Goal: Complete application form: Complete application form

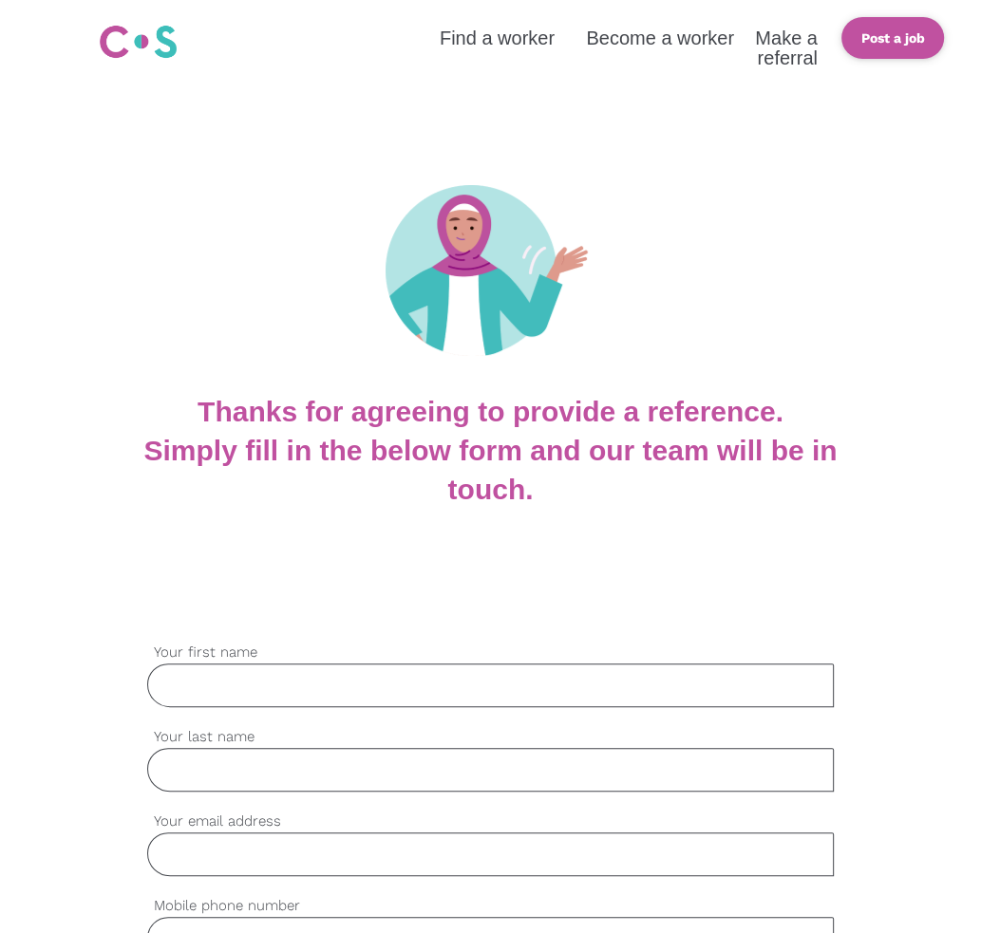
scroll to position [285, 0]
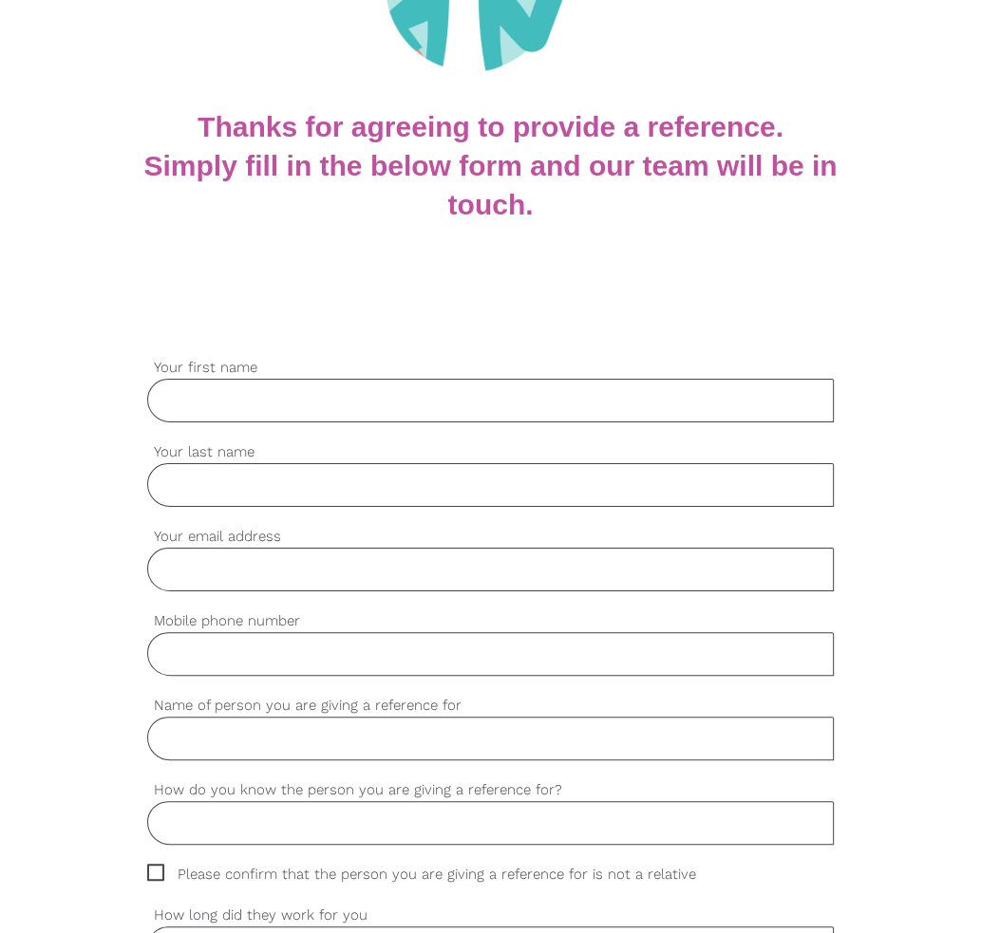
click at [557, 395] on input "Your first name" at bounding box center [490, 401] width 686 height 44
type input "Rajan"
click at [491, 483] on input "Your last name" at bounding box center [490, 485] width 686 height 44
type input "[GEOGRAPHIC_DATA]"
click at [490, 557] on input "Your email address" at bounding box center [490, 570] width 686 height 44
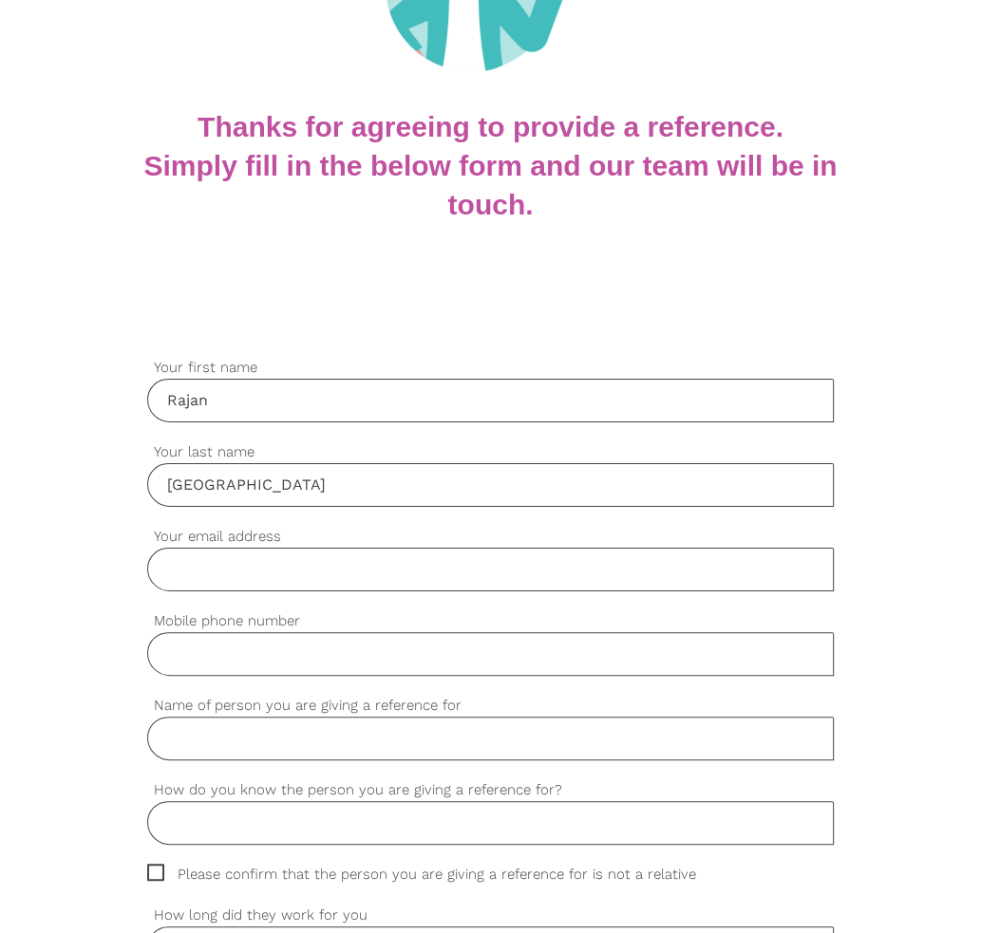
type input "[EMAIL_ADDRESS][DOMAIN_NAME]"
click at [345, 656] on input "Mobile phone number" at bounding box center [490, 654] width 686 height 44
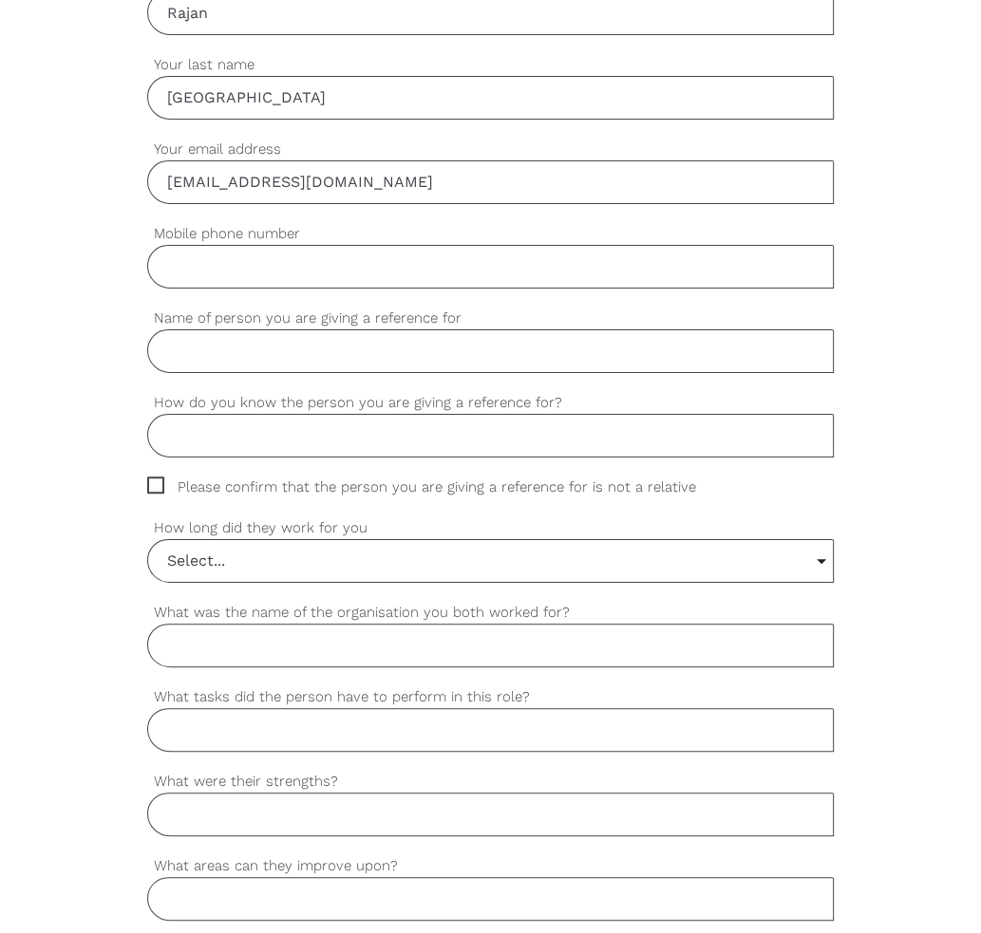
scroll to position [665, 0]
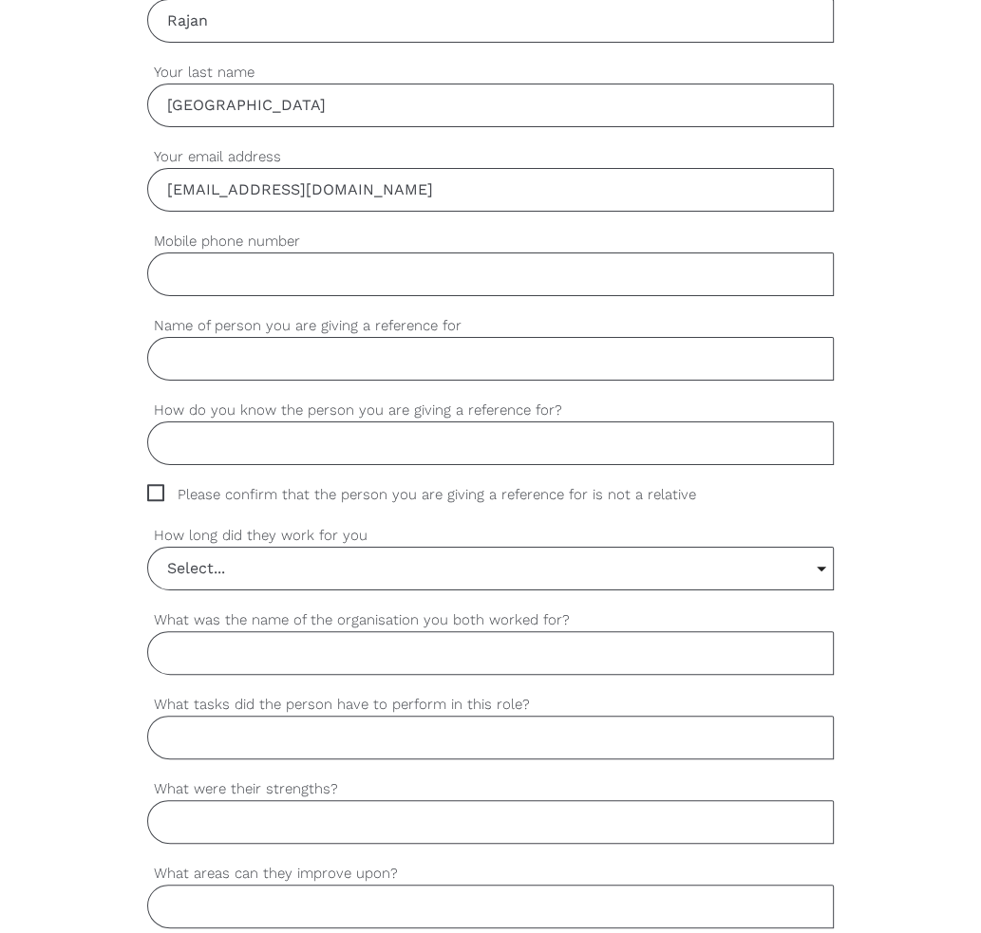
click at [249, 351] on input "Name of person you are giving a reference for" at bounding box center [490, 359] width 686 height 44
type input "[PERSON_NAME]"
click at [304, 268] on input "Mobile phone number" at bounding box center [490, 275] width 686 height 44
paste input "0420498555"
type input "0420498555"
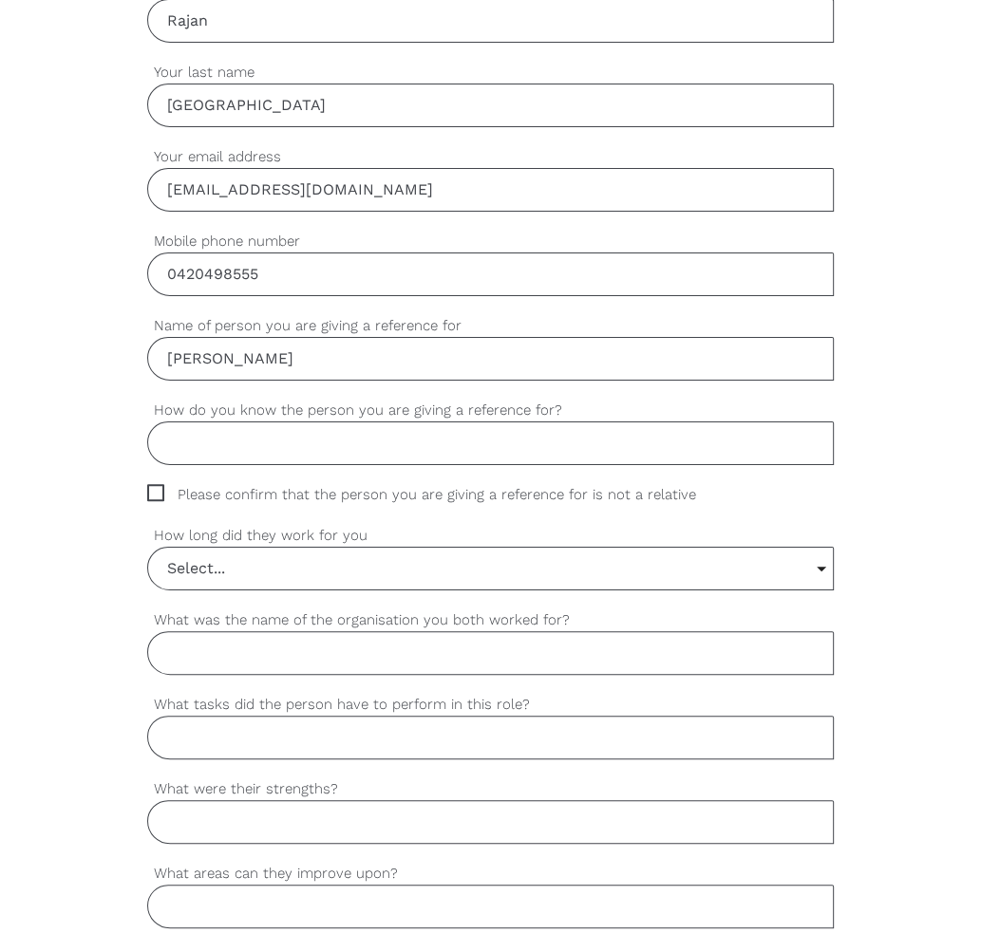
click at [333, 439] on input "How do you know the person you are giving a reference for?" at bounding box center [490, 443] width 686 height 44
click at [644, 433] on input "How do you know the person you are giving a reference for?" at bounding box center [490, 443] width 686 height 44
paste input "She was a student at our institute"
drag, startPoint x: 178, startPoint y: 443, endPoint x: 166, endPoint y: 443, distance: 12.3
click at [166, 443] on input "She was a student at our institute" at bounding box center [490, 443] width 686 height 44
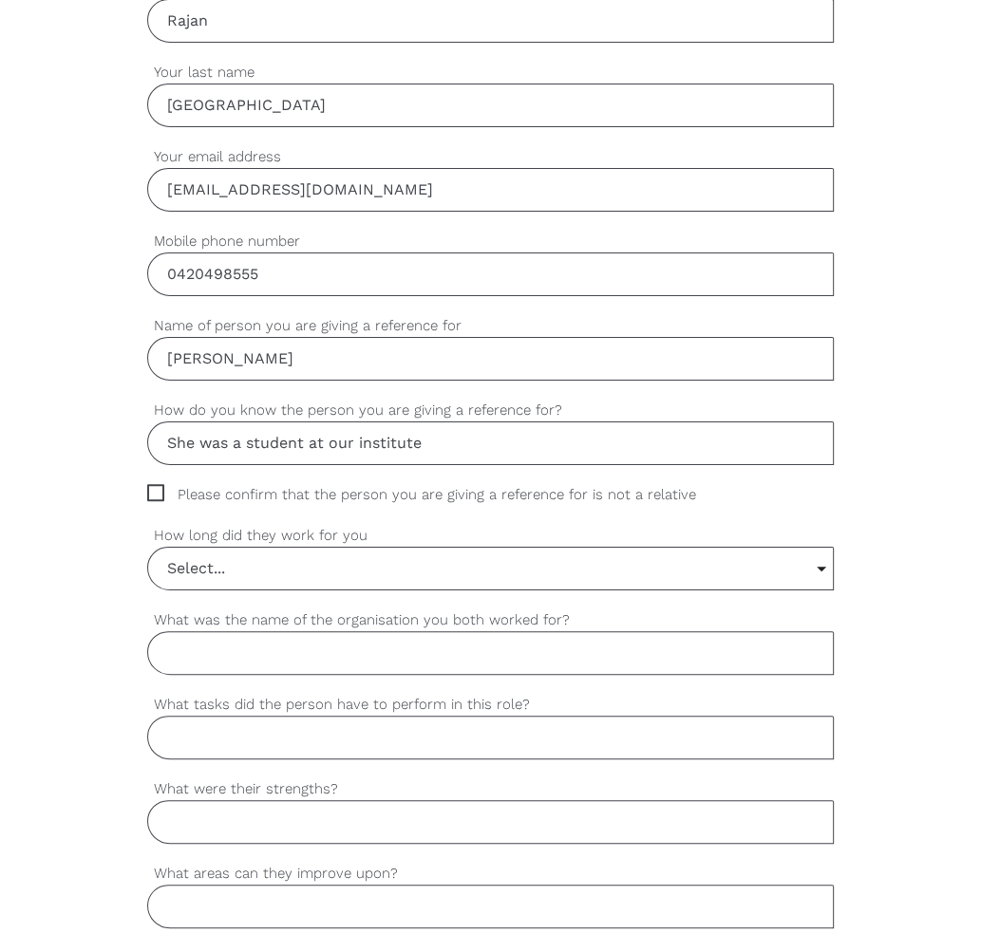
click at [178, 442] on input "She was a student at our institute" at bounding box center [490, 443] width 686 height 44
drag, startPoint x: 176, startPoint y: 442, endPoint x: 160, endPoint y: 439, distance: 15.7
click at [160, 439] on input "She was a student at our institute" at bounding box center [490, 443] width 686 height 44
click at [491, 441] on input "He was a student at our institute" at bounding box center [490, 443] width 686 height 44
type input "He was a student at our institute"
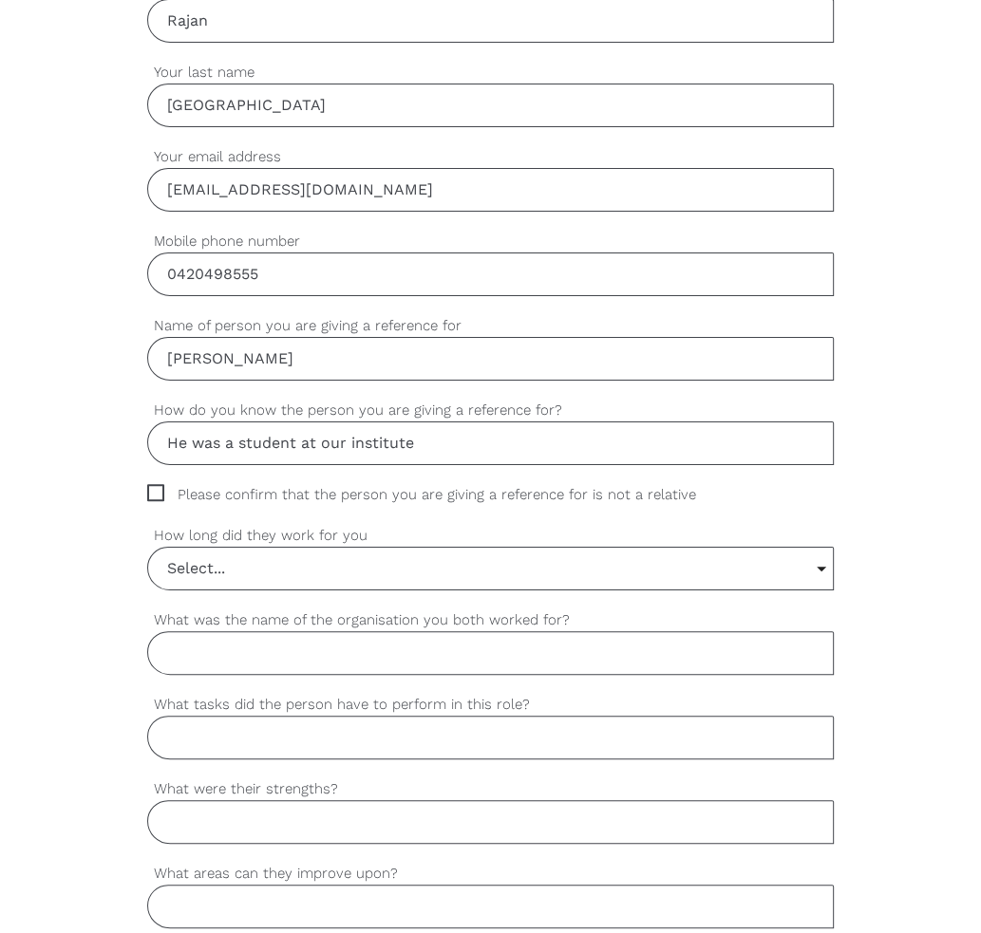
click at [155, 496] on span "Please confirm that the person you are giving a reference for is not a relative" at bounding box center [439, 495] width 585 height 22
click at [155, 496] on input "Please confirm that the person you are giving a reference for is not a relative" at bounding box center [153, 490] width 12 height 12
checkbox input "true"
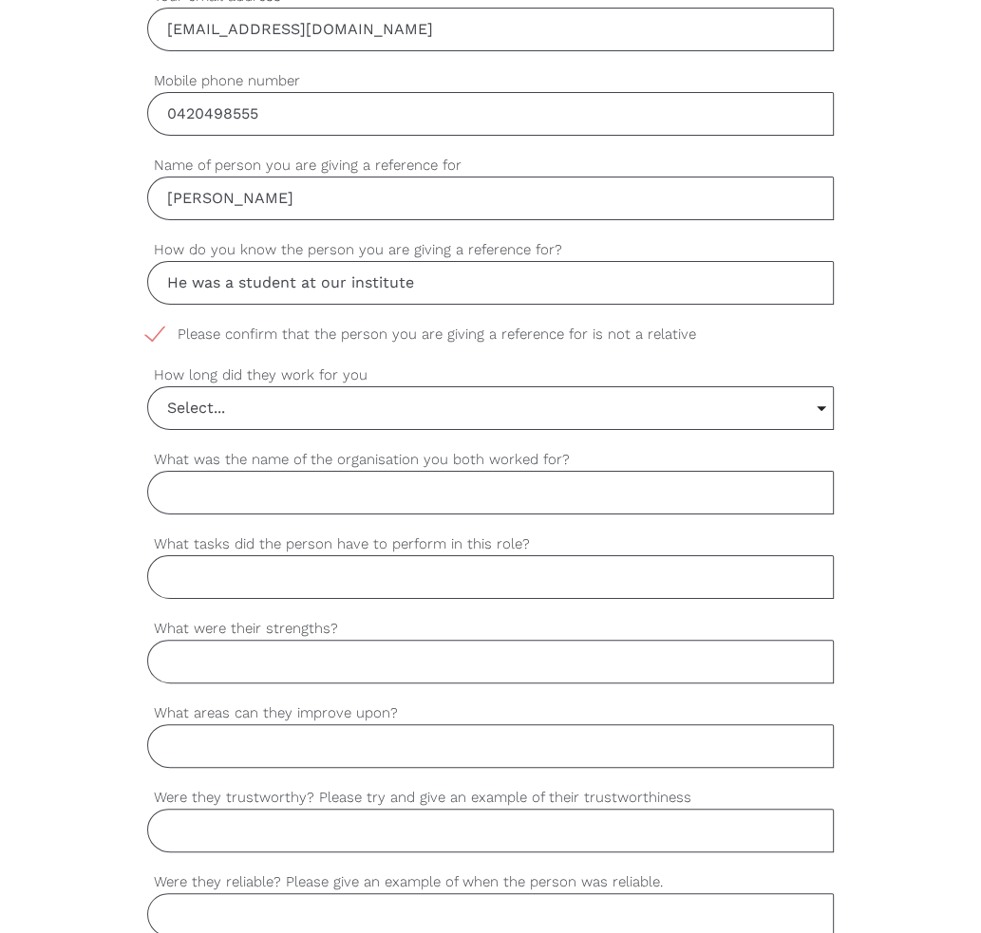
scroll to position [854, 0]
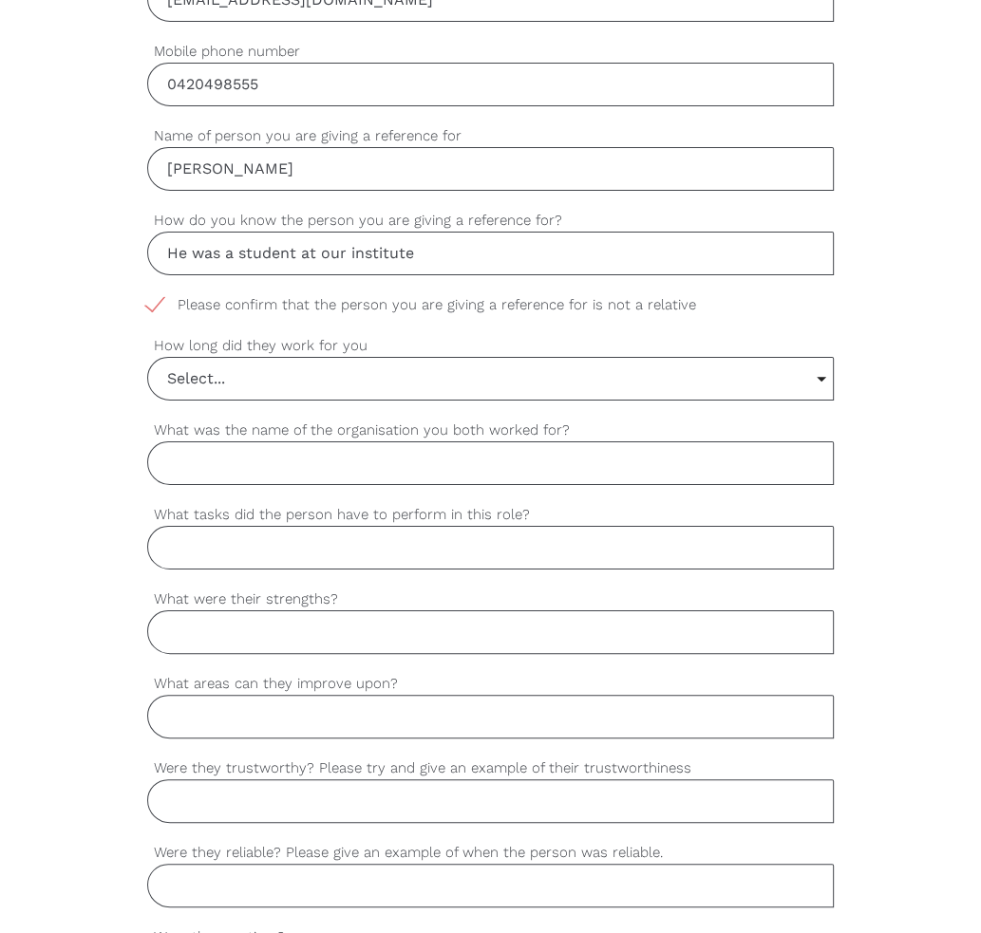
click at [452, 389] on input "Select..." at bounding box center [490, 379] width 684 height 42
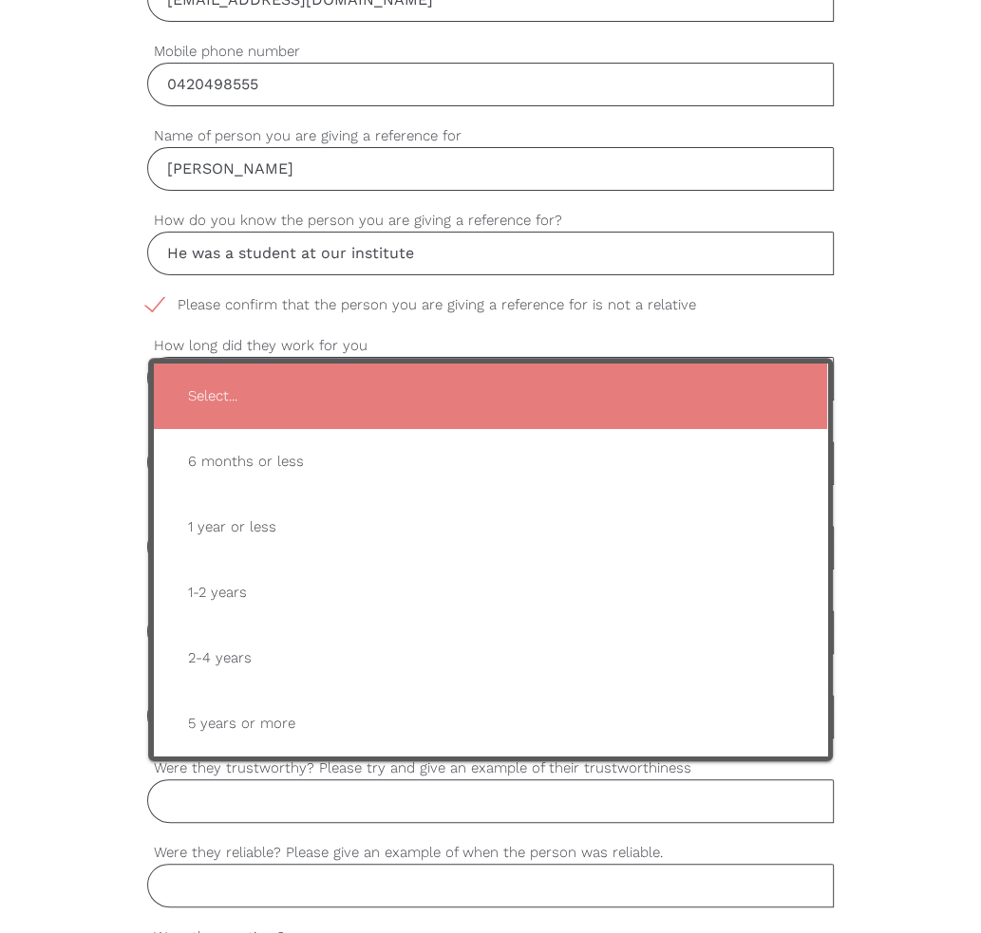
click at [451, 389] on span "Select..." at bounding box center [490, 396] width 635 height 47
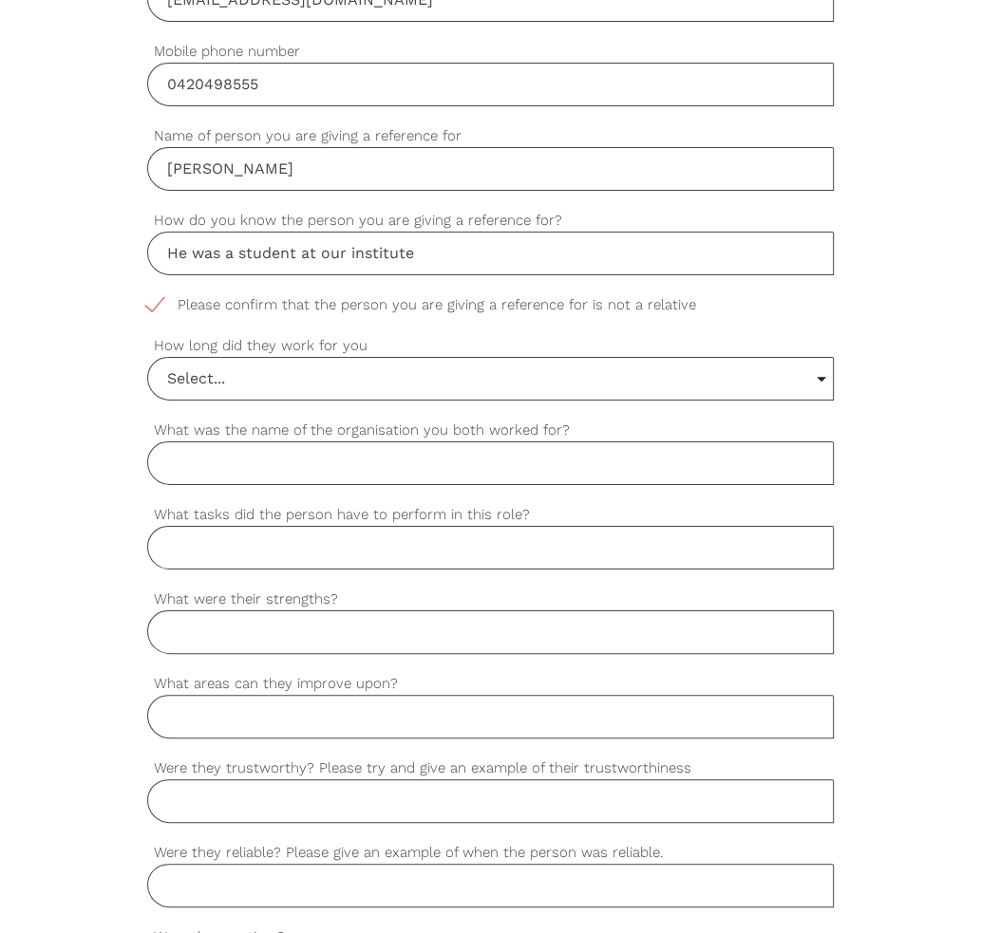
click at [451, 389] on input "Select..." at bounding box center [490, 379] width 684 height 42
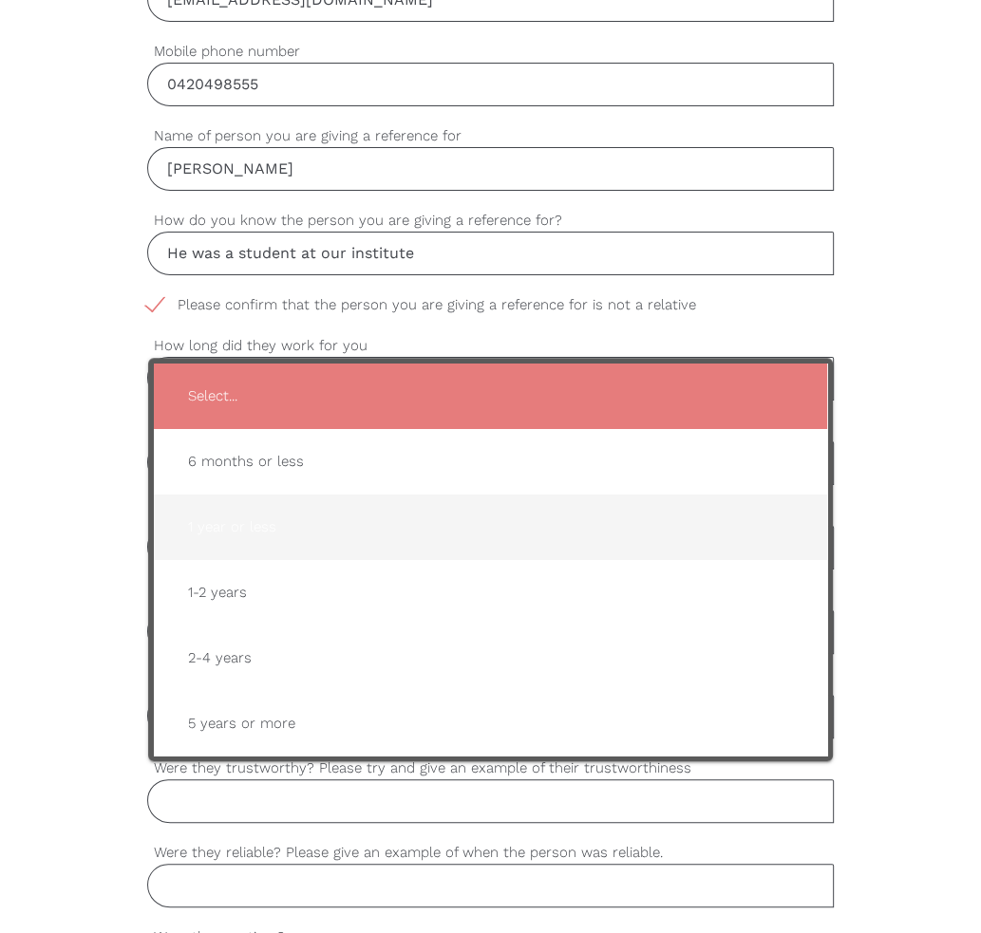
click at [342, 539] on span "1 year or less" at bounding box center [490, 527] width 635 height 47
type input "1 year or less"
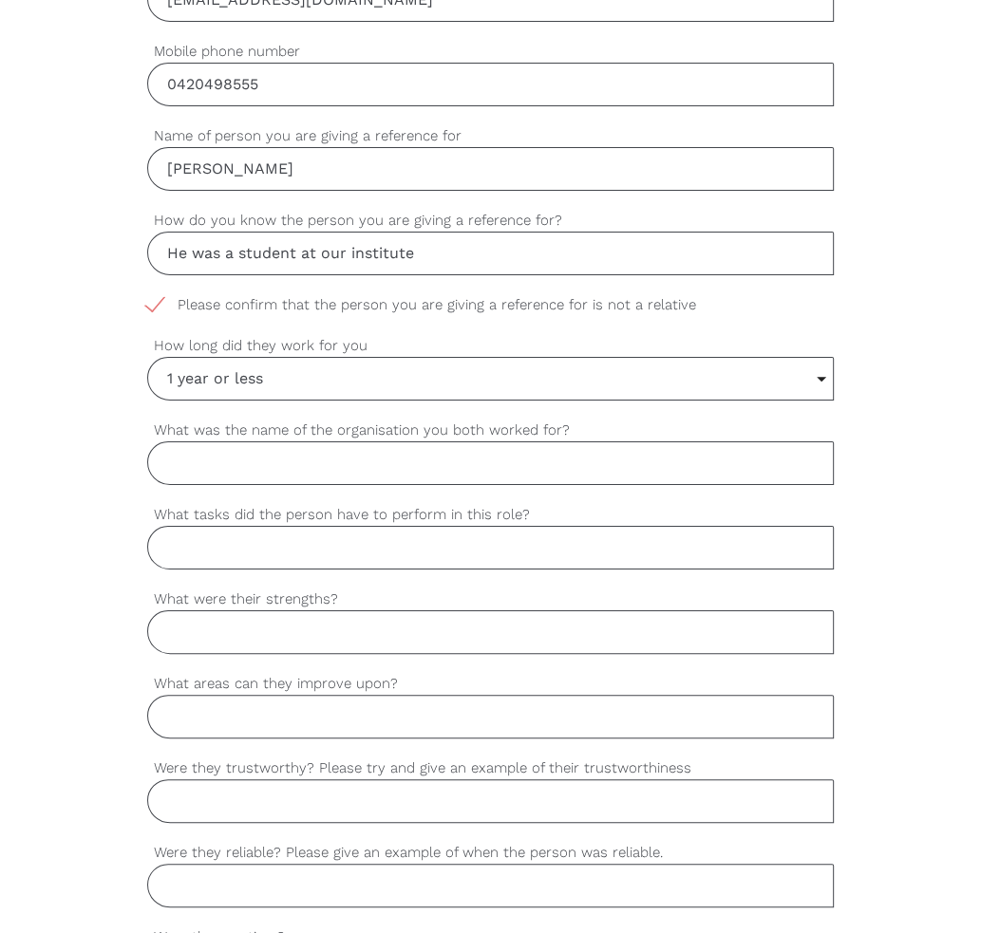
click at [355, 462] on input "What was the name of the organisation you both worked for?" at bounding box center [490, 463] width 686 height 44
click at [630, 464] on input "What was the name of the organisation you both worked for?" at bounding box center [490, 463] width 686 height 44
paste input "She was a student at our institute, and she was here from November 2023 to May …"
drag, startPoint x: 816, startPoint y: 460, endPoint x: 418, endPoint y: 455, distance: 398.7
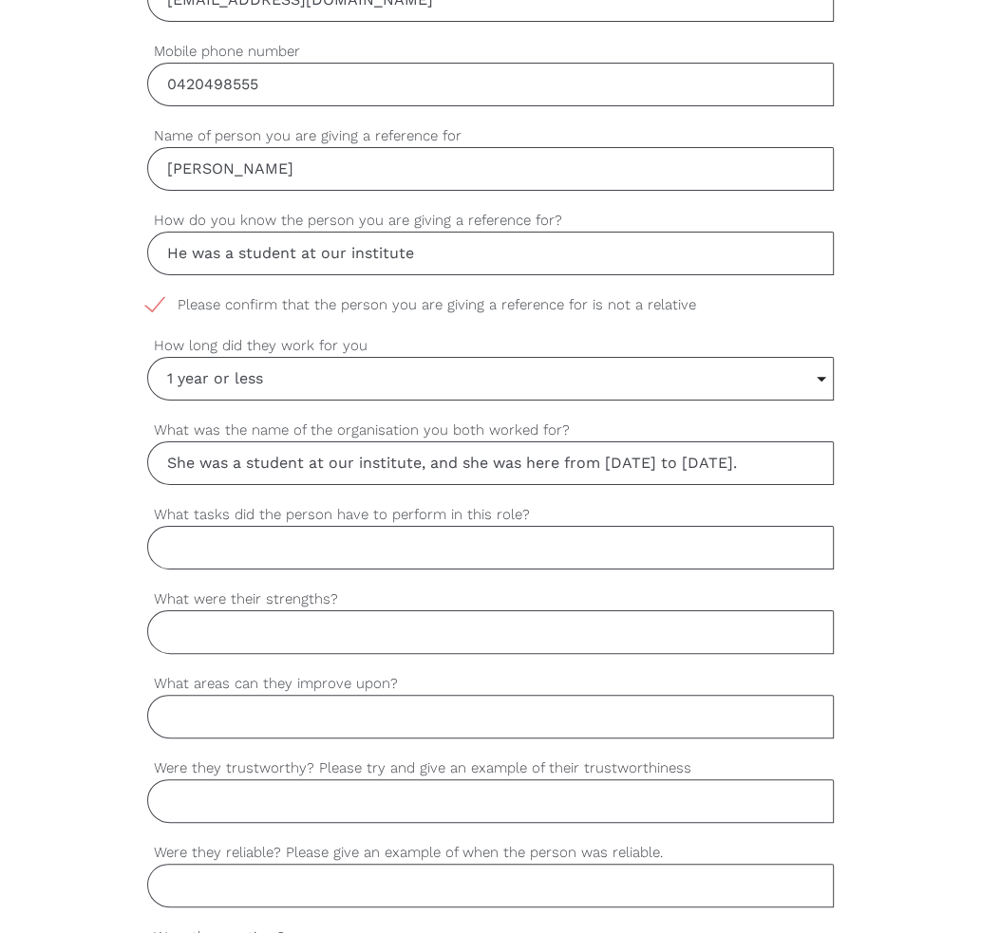
click at [418, 455] on input "She was a student at our institute, and she was here from November 2023 to May …" at bounding box center [490, 463] width 686 height 44
drag, startPoint x: 198, startPoint y: 465, endPoint x: 162, endPoint y: 457, distance: 37.1
click at [162, 457] on input "She was a student at our institute." at bounding box center [490, 463] width 686 height 44
click at [490, 451] on input "He was a student at our institute." at bounding box center [490, 463] width 686 height 44
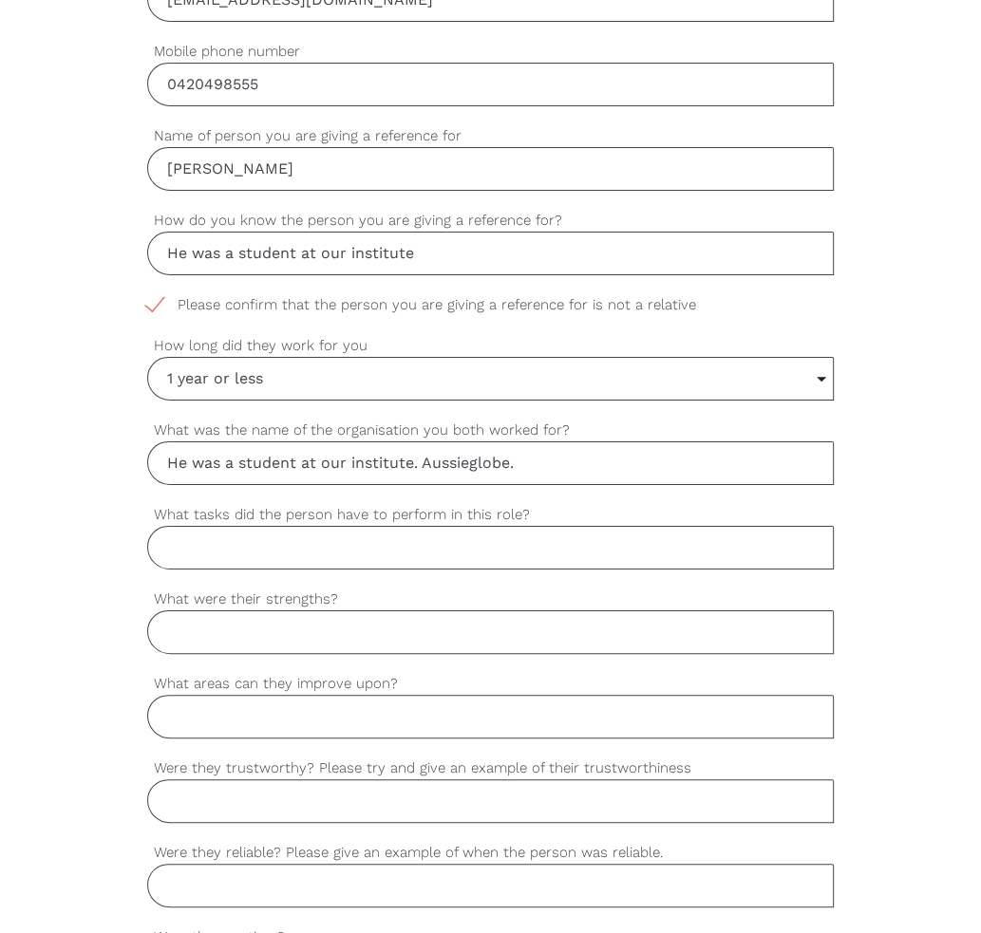
click at [530, 543] on input "What tasks did the person have to perform in this role?" at bounding box center [490, 548] width 686 height 44
click at [512, 455] on input "He was a student at our institute. Aussieglobe." at bounding box center [490, 463] width 686 height 44
type input "He was a student at our institute. Aussieglobe Accademy."
click at [528, 541] on input "What tasks did the person have to perform in this role?" at bounding box center [490, 548] width 686 height 44
click at [646, 538] on input "What tasks did the person have to perform in this role?" at bounding box center [490, 548] width 686 height 44
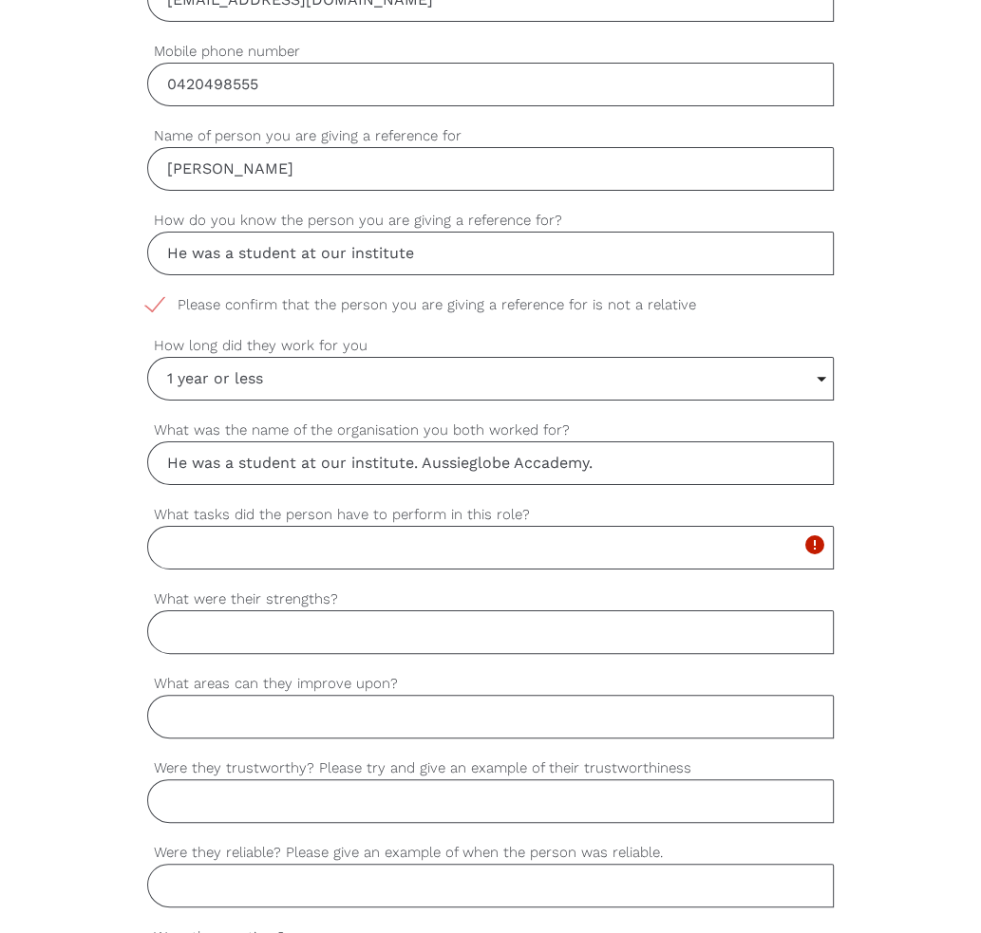
paste input "Provide social support, Personal care, assistance with respite services and com…"
click at [610, 541] on input "Provide social support, Personal care, assistance with respite services and com…" at bounding box center [490, 548] width 686 height 44
click at [718, 546] on input "Provide social support, Personal care, assistance with respite services and com…" at bounding box center [490, 548] width 686 height 44
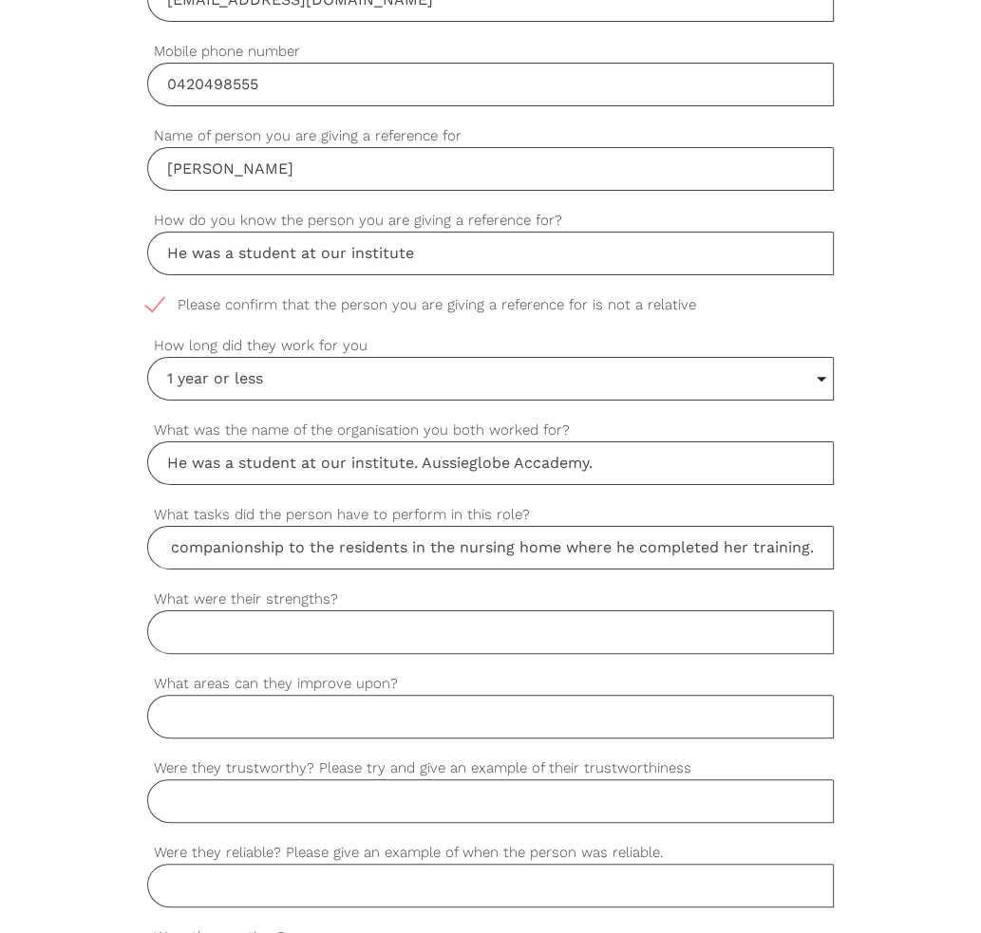
click at [736, 540] on input "Provide social support, Personal care, assistance with respite services and com…" at bounding box center [490, 548] width 686 height 44
drag, startPoint x: 749, startPoint y: 547, endPoint x: 736, endPoint y: 549, distance: 13.4
click at [736, 549] on input "Provide social support, Personal care, assistance with respite services and com…" at bounding box center [490, 548] width 686 height 44
type input "Provide social support, Personal care, assistance with respite services and com…"
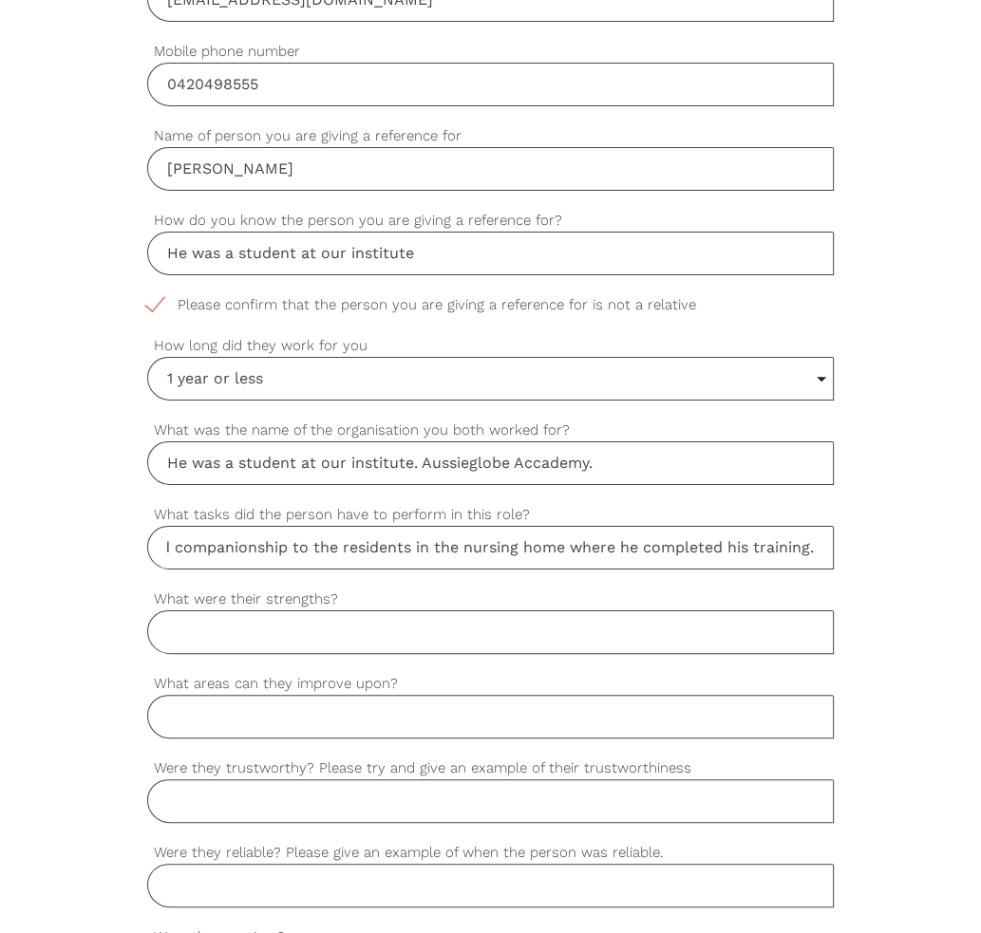
click at [703, 616] on input "What were their strengths?" at bounding box center [490, 632] width 686 height 44
click at [270, 622] on input "What were their strengths?" at bounding box center [490, 632] width 686 height 44
paste input "Discipline Patience Respectfulness Determination"
type input "Discipline Patience Respectfulness Determination"
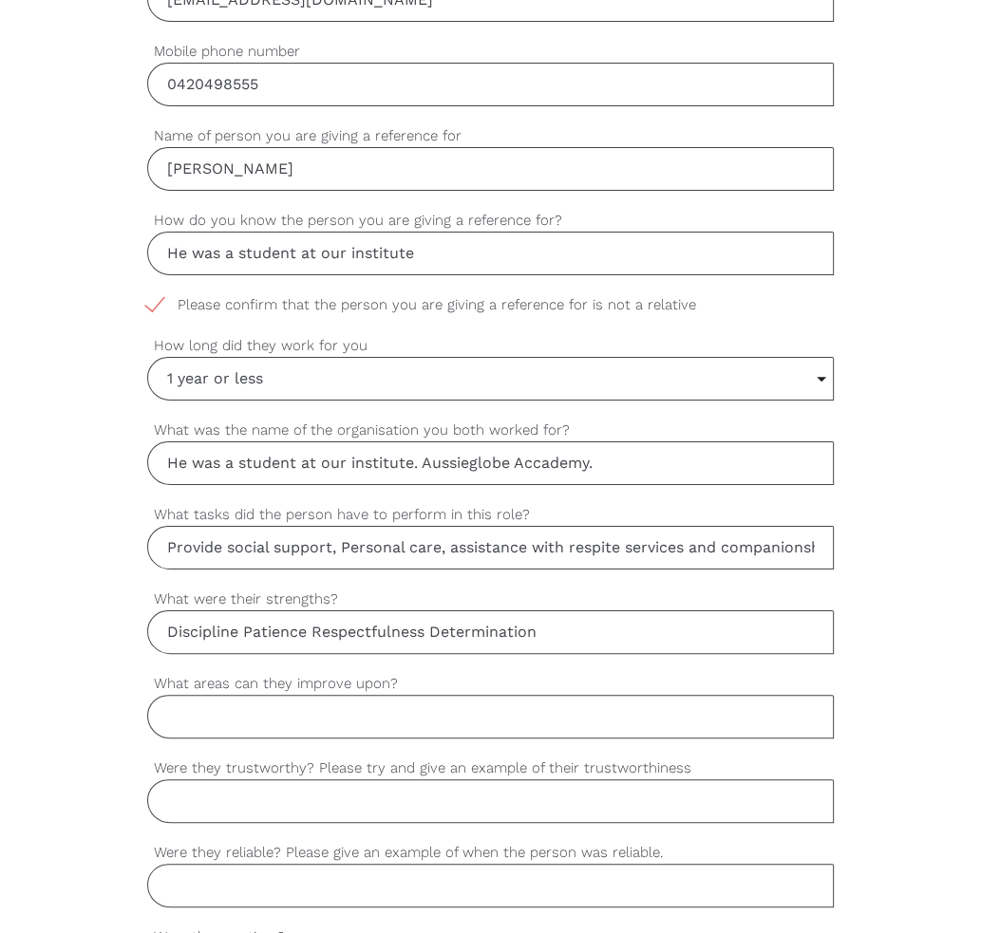
click at [415, 707] on input "What areas can they improve upon?" at bounding box center [490, 717] width 686 height 44
click at [590, 707] on input "What areas can they improve upon?" at bounding box center [490, 717] width 686 height 44
paste input "She can always work on improving her communication and confidence level which w…"
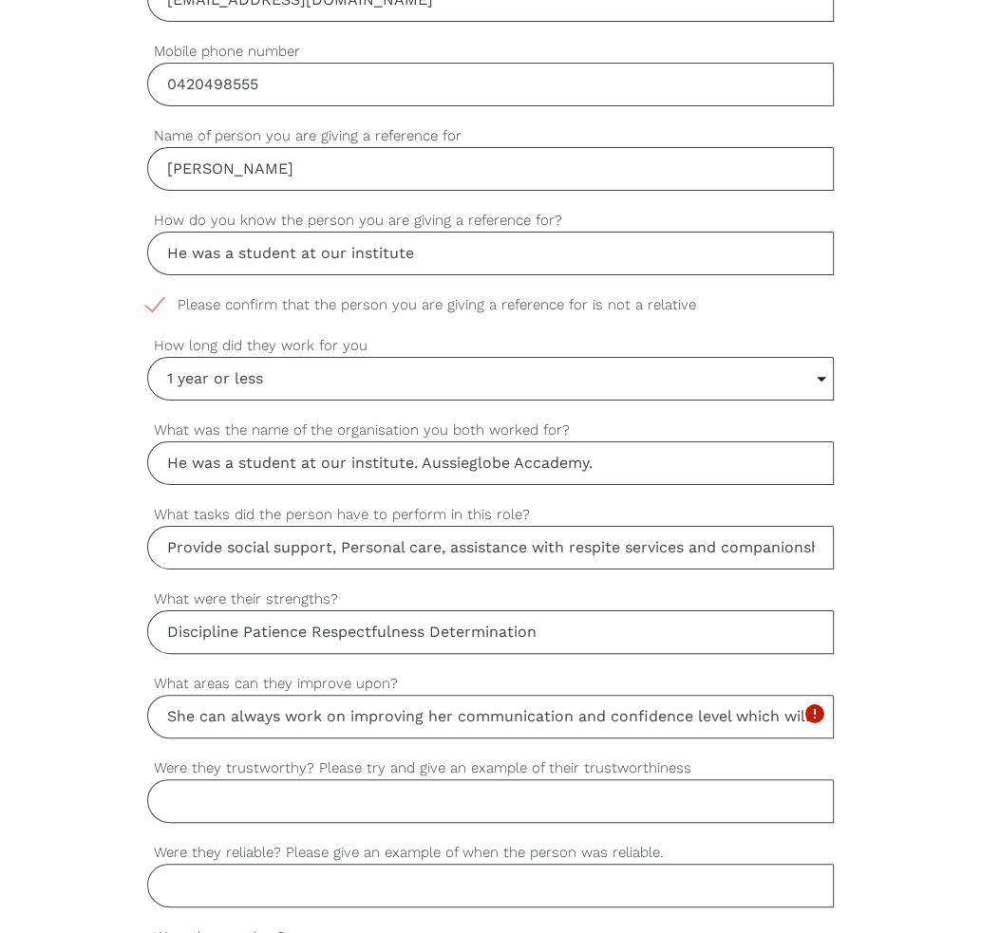
scroll to position [0, 688]
click at [184, 713] on input "She can always work on improving her communication and confidence level which w…" at bounding box center [490, 717] width 686 height 44
drag, startPoint x: 184, startPoint y: 713, endPoint x: 147, endPoint y: 713, distance: 37.0
click at [147, 713] on input "She can always work on improving her communication and confidence level which w…" at bounding box center [490, 717] width 686 height 44
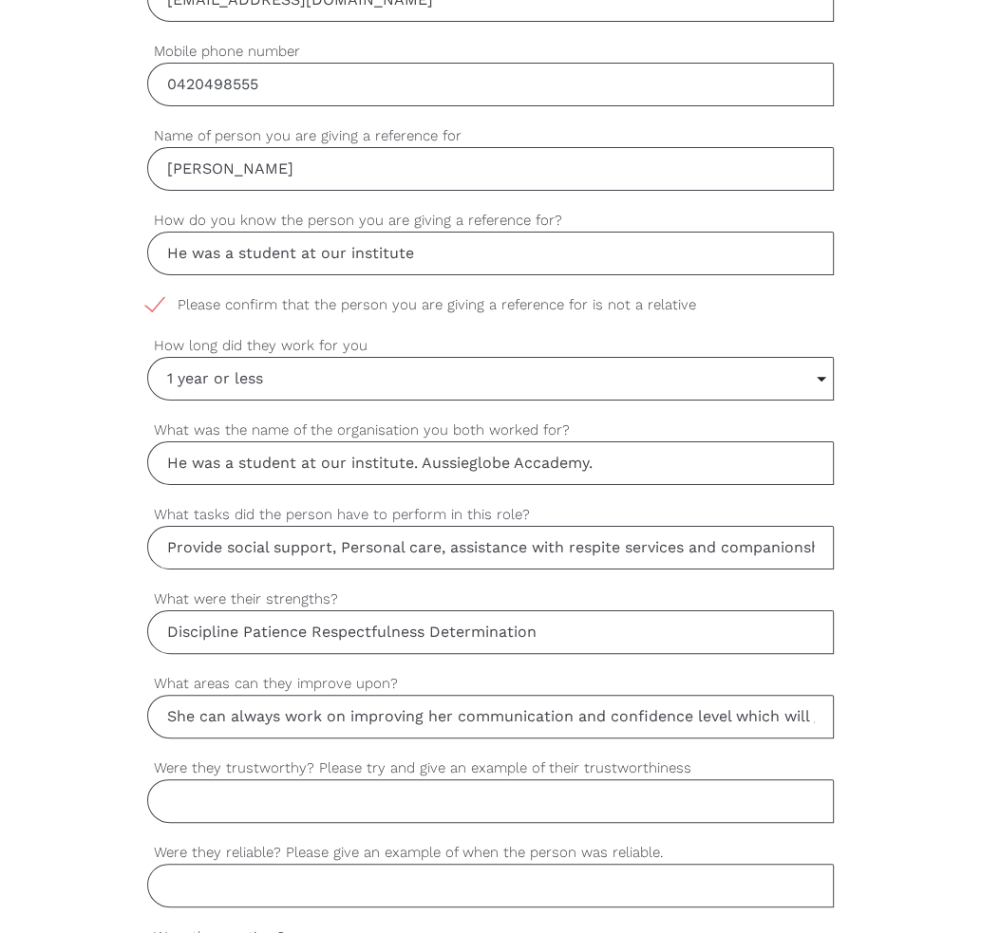
click at [215, 724] on input "She can always work on improving her communication and confidence level which w…" at bounding box center [490, 717] width 686 height 44
drag, startPoint x: 178, startPoint y: 711, endPoint x: 168, endPoint y: 710, distance: 10.5
click at [168, 710] on input "She can always work on improving her communication and confidence level which w…" at bounding box center [490, 717] width 686 height 44
drag, startPoint x: 445, startPoint y: 716, endPoint x: 426, endPoint y: 715, distance: 19.0
click at [426, 715] on input "He can always work on improving her communication and confidence level which wi…" at bounding box center [490, 717] width 686 height 44
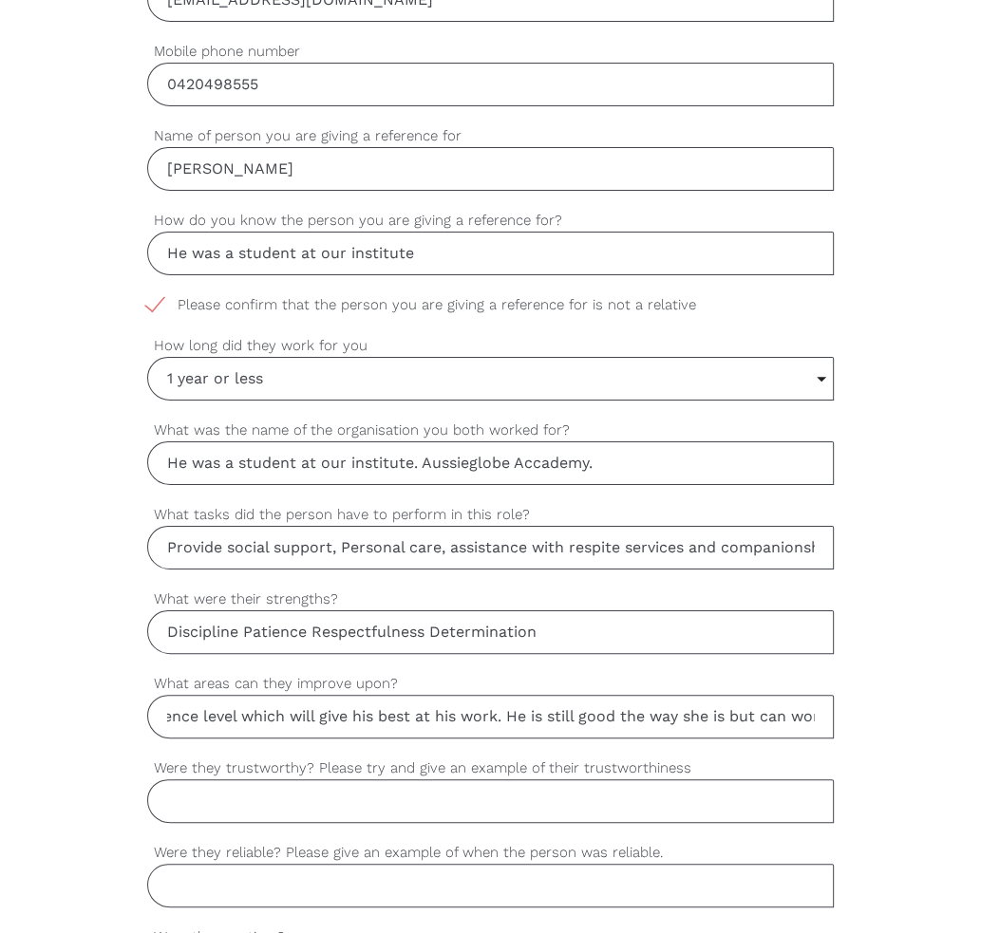
scroll to position [0, 498]
click at [676, 714] on input "He can always work on improving his communication and confidence level which wi…" at bounding box center [490, 717] width 686 height 44
click at [681, 713] on input "He can always work on improving his communication and confidence level which wi…" at bounding box center [490, 717] width 686 height 44
type input "He can always work on improving his communication and confidence level which wi…"
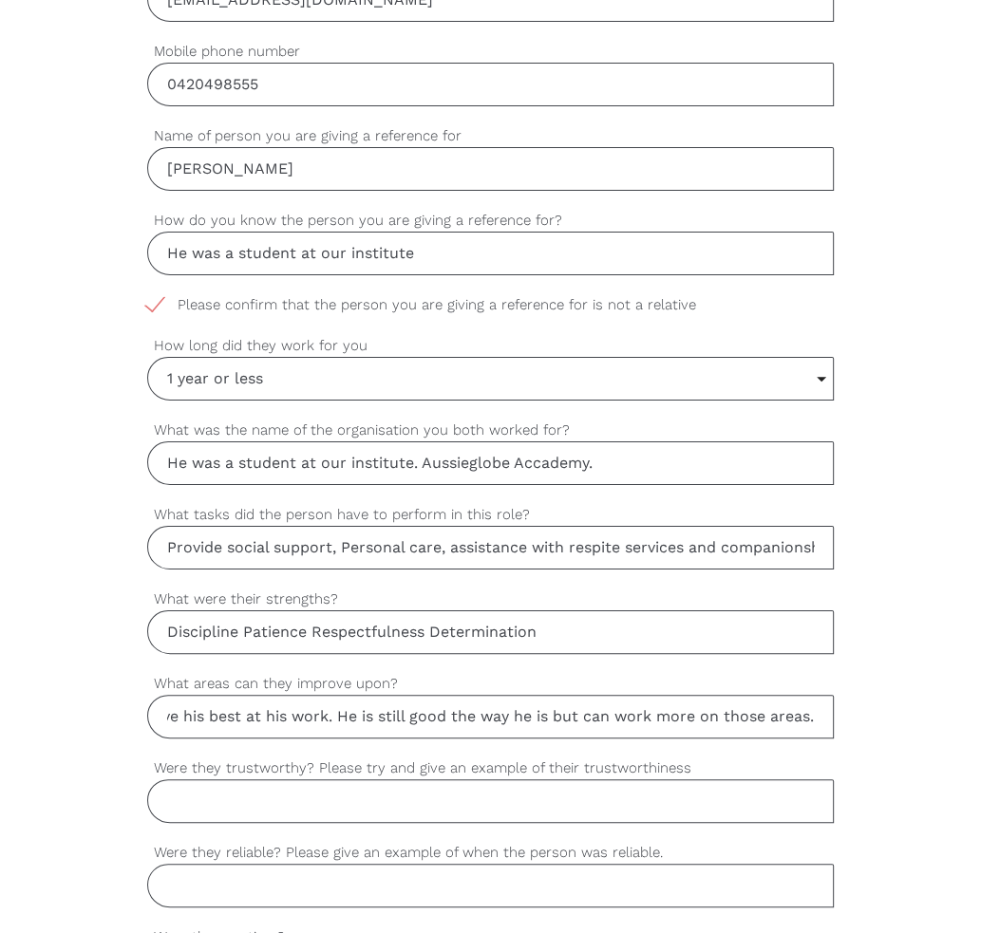
click at [657, 806] on input "Were they trustworthy? Please try and give an example of their trustworthiness" at bounding box center [490, 801] width 686 height 44
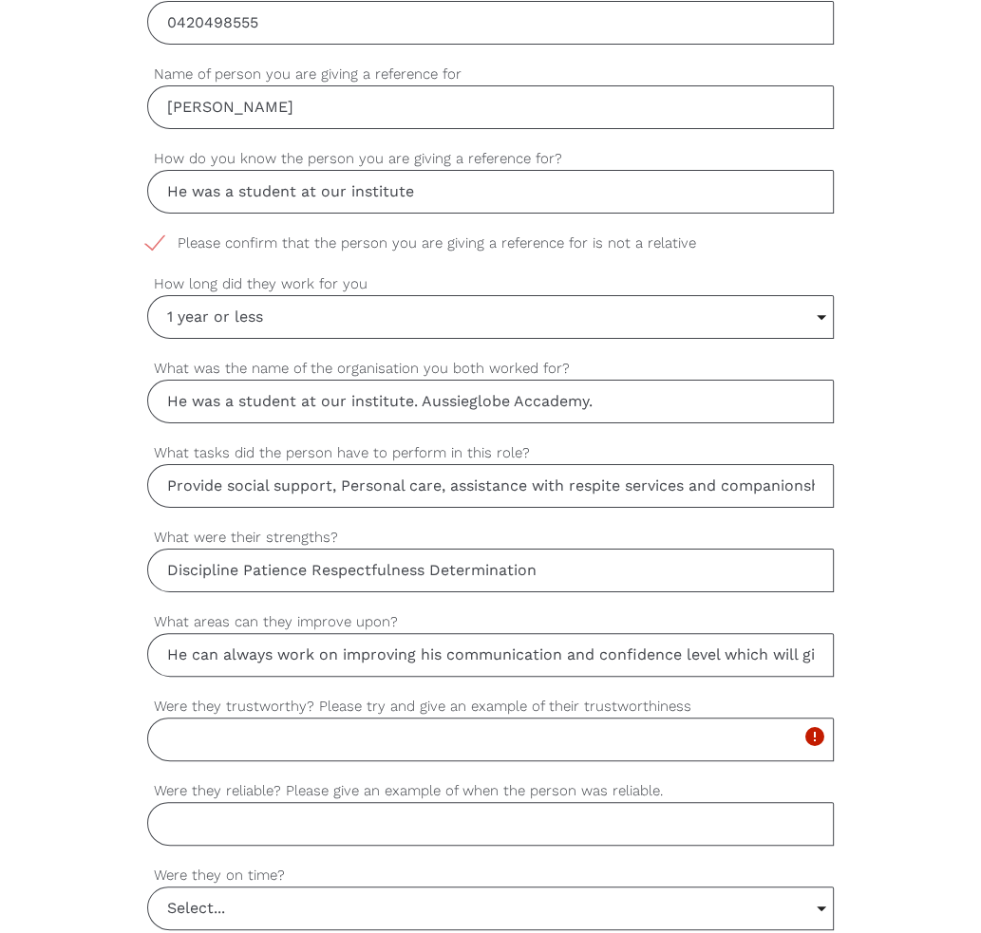
scroll to position [1044, 0]
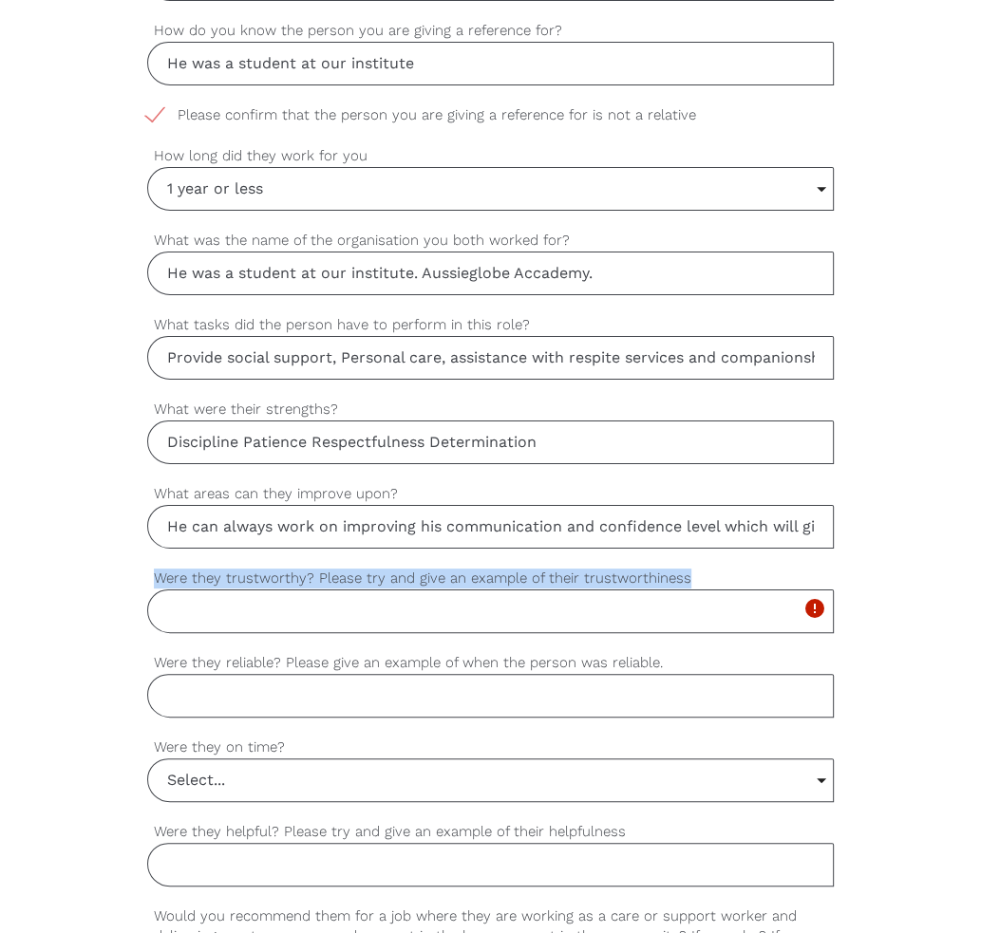
drag, startPoint x: 678, startPoint y: 581, endPoint x: 192, endPoint y: 589, distance: 486.1
click at [192, 589] on div "Were they trustworthy? Please try and give an example of their trustworthiness …" at bounding box center [490, 601] width 686 height 66
copy div "Were they trustworthy? Please try and give an example of their trustworthiness"
click at [381, 618] on input "Were they trustworthy? Please try and give an example of their trustworthiness" at bounding box center [490, 612] width 686 height 44
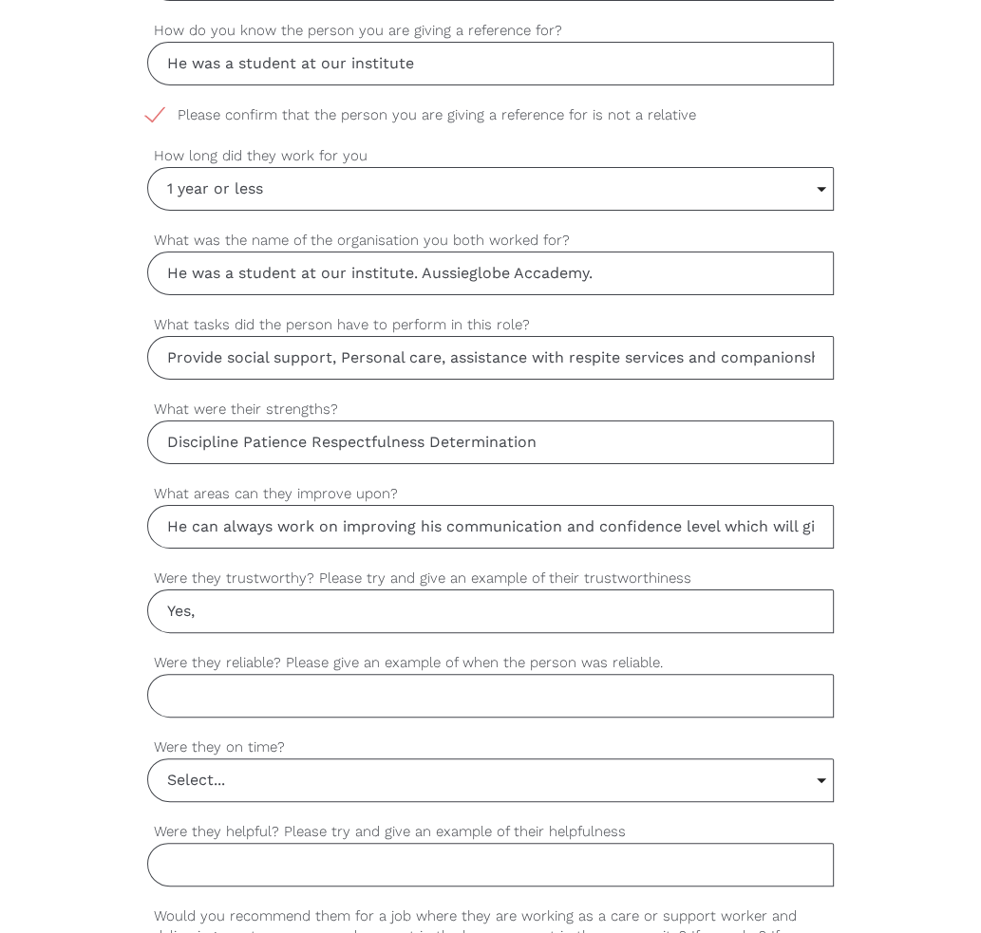
paste input "has consistently shown themselves to be trustworthy. For example, whenever they…"
click at [571, 605] on input "Yes, has consistently shown themselves to be trustworthy. For example, whenever…" at bounding box center [490, 612] width 686 height 44
click at [820, 607] on input "Yes, has consistently shown themselves to be trustworthy. For example, whenever…" at bounding box center [490, 612] width 686 height 44
click at [463, 608] on input "Yes, has consistently shown themselves to be trustworthy. For example, whenever…" at bounding box center [490, 612] width 686 height 44
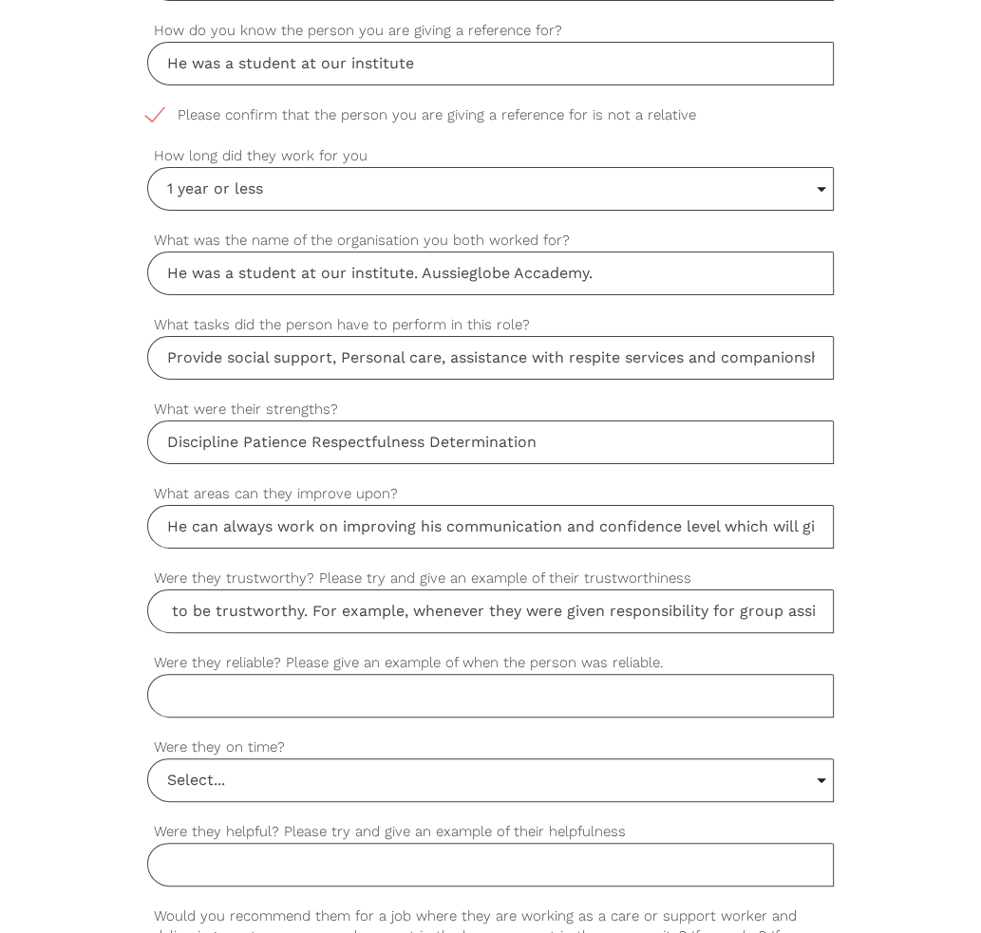
scroll to position [0, 0]
drag, startPoint x: 820, startPoint y: 609, endPoint x: 610, endPoint y: 630, distance: 210.8
click at [610, 630] on div "settings Yes, has consistently shown themselves to be trustworthy. For example,…" at bounding box center [490, 610] width 686 height 84
type input "Yes, has consistently shown themselves to be trustworthy."
click at [348, 683] on input "Were they reliable? Please give an example of when the person was reliable." at bounding box center [490, 696] width 686 height 44
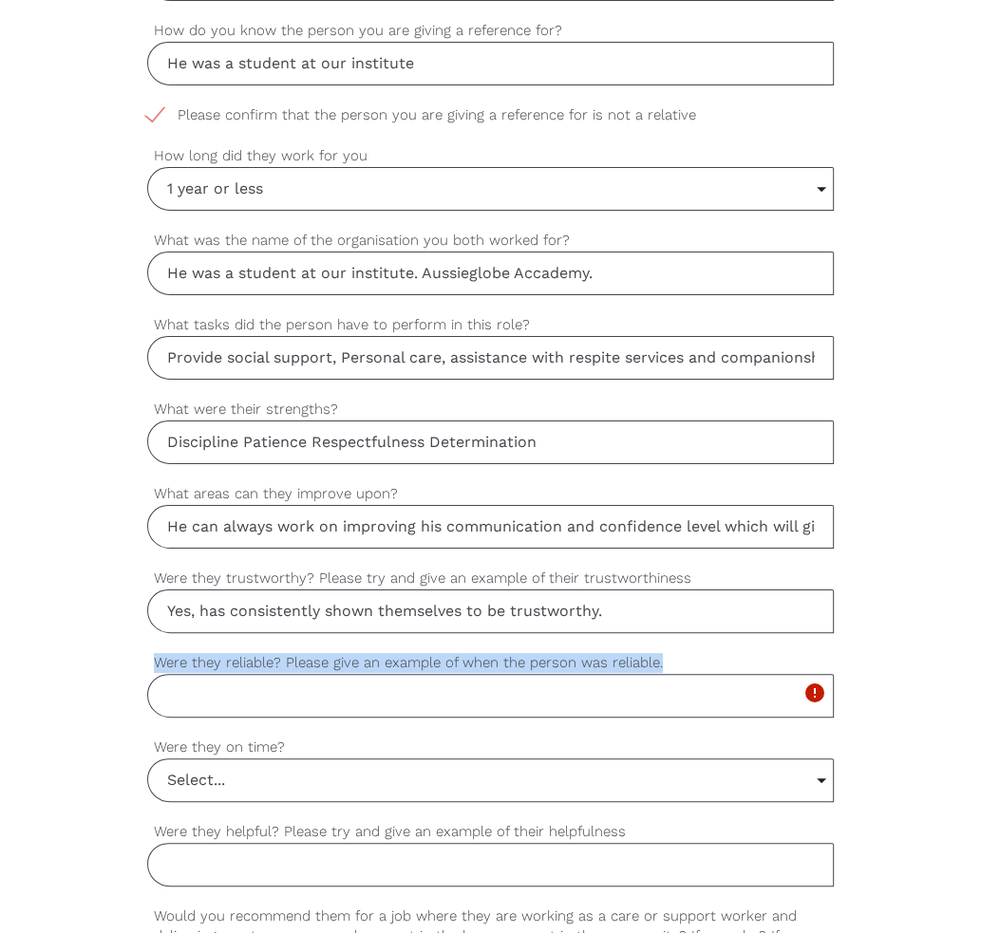
drag, startPoint x: 661, startPoint y: 655, endPoint x: 154, endPoint y: 652, distance: 506.9
click at [154, 652] on label "Were they reliable? Please give an example of when the person was reliable." at bounding box center [490, 663] width 686 height 22
copy label "Were they reliable? Please give an example of when the person was reliable."
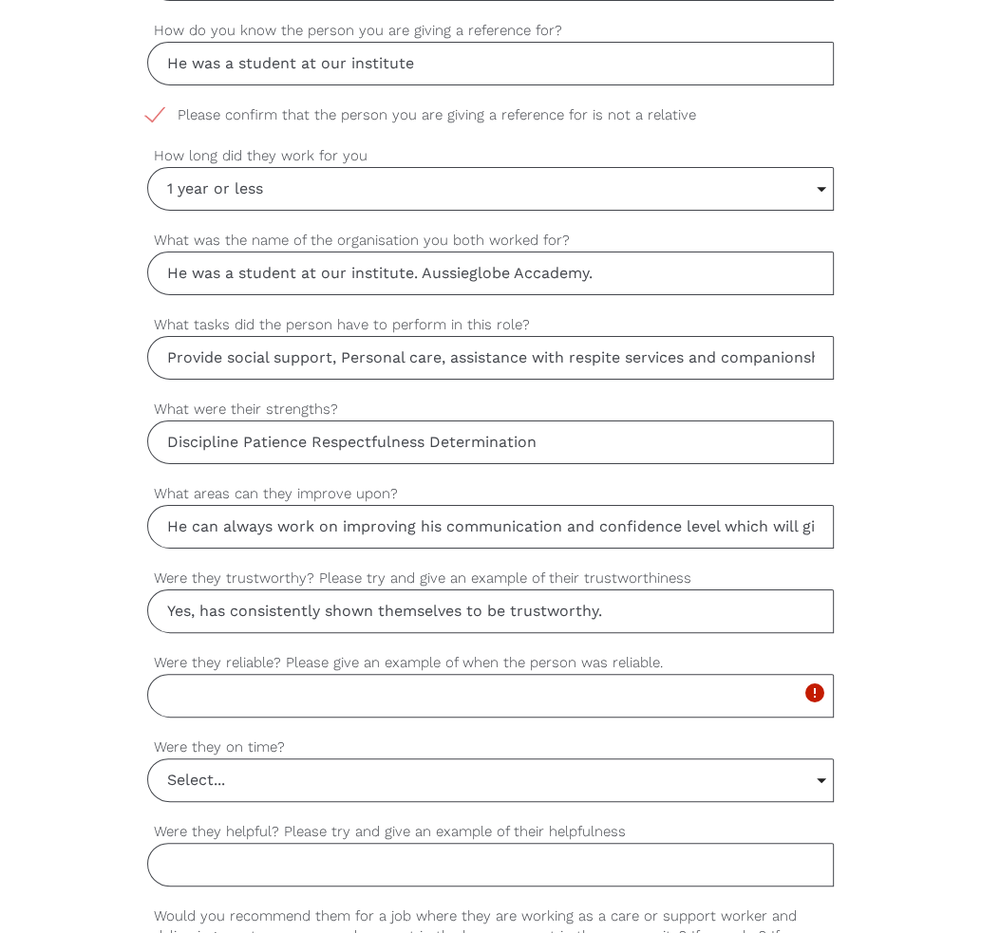
click at [638, 617] on input "Yes, has consistently shown themselves to be trustworthy." at bounding box center [490, 612] width 686 height 44
click at [311, 697] on input "Were they reliable? Please give an example of when the person was reliable." at bounding box center [490, 696] width 686 height 44
paste input "They always arrived on time for shifts and could be depended on to carry out ta…"
drag, startPoint x: 237, startPoint y: 688, endPoint x: 204, endPoint y: 686, distance: 33.3
click at [204, 686] on input "Yes, They always arrived on time for shifts and could be depended on to carry o…" at bounding box center [490, 696] width 686 height 44
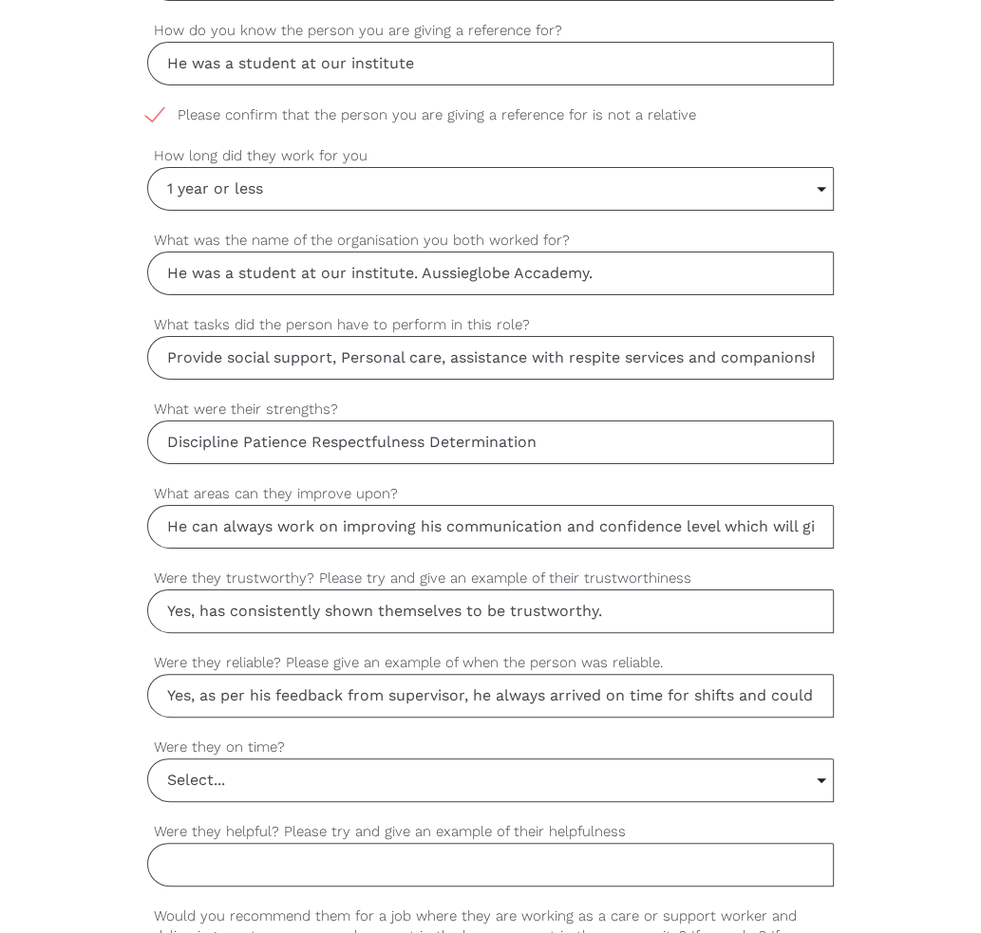
click at [771, 686] on input "Yes, as per his feedback from supervisor, he always arrived on time for shifts …" at bounding box center [490, 696] width 686 height 44
type input "Yes, as per his feedback from supervisor, he always arrived on time for shifts …"
click at [598, 777] on input "Select..." at bounding box center [490, 780] width 684 height 42
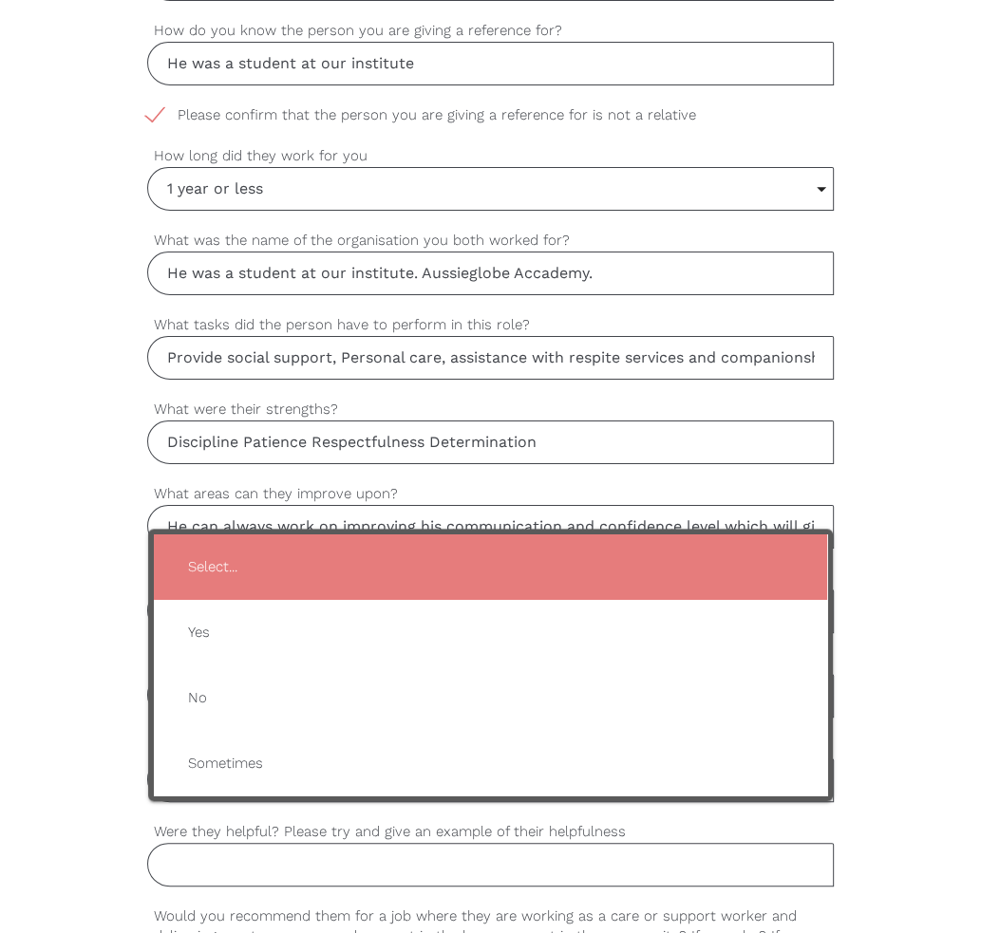
click at [968, 698] on div "settings Rajan Your first name settings Khatiwada Your last name settings rkhat…" at bounding box center [490, 461] width 981 height 1803
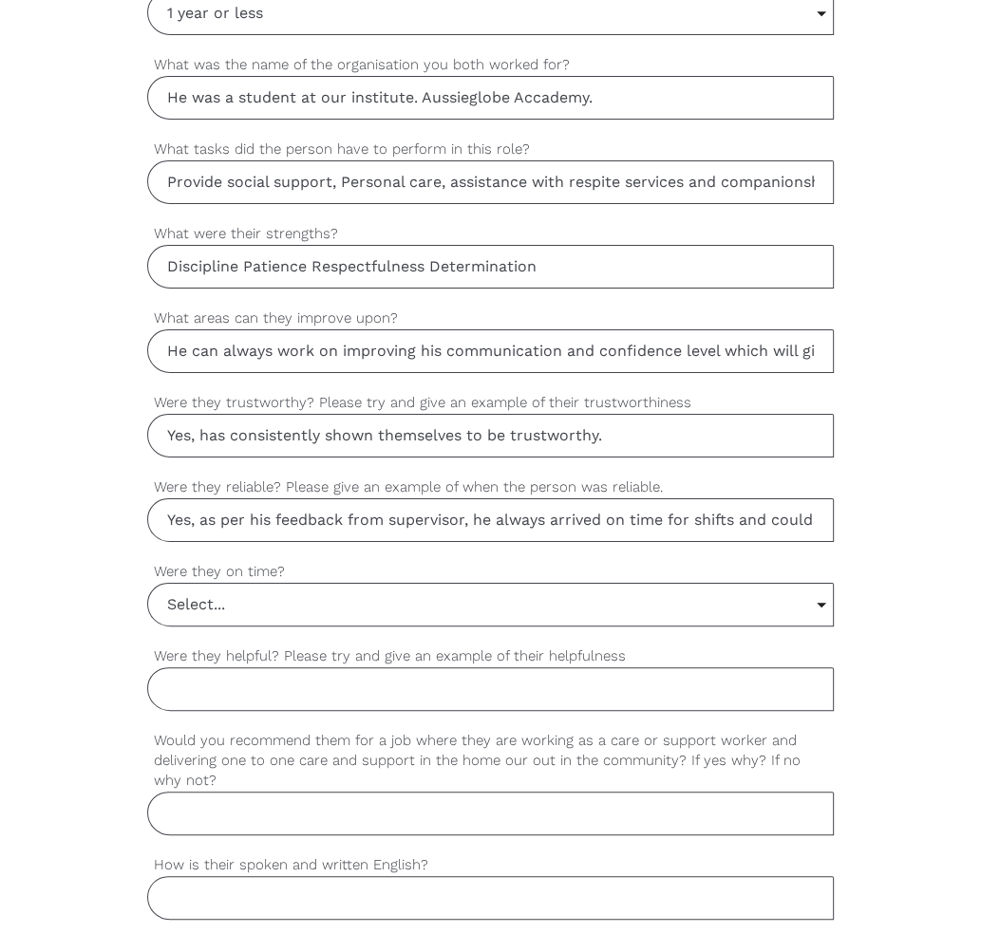
scroll to position [1329, 0]
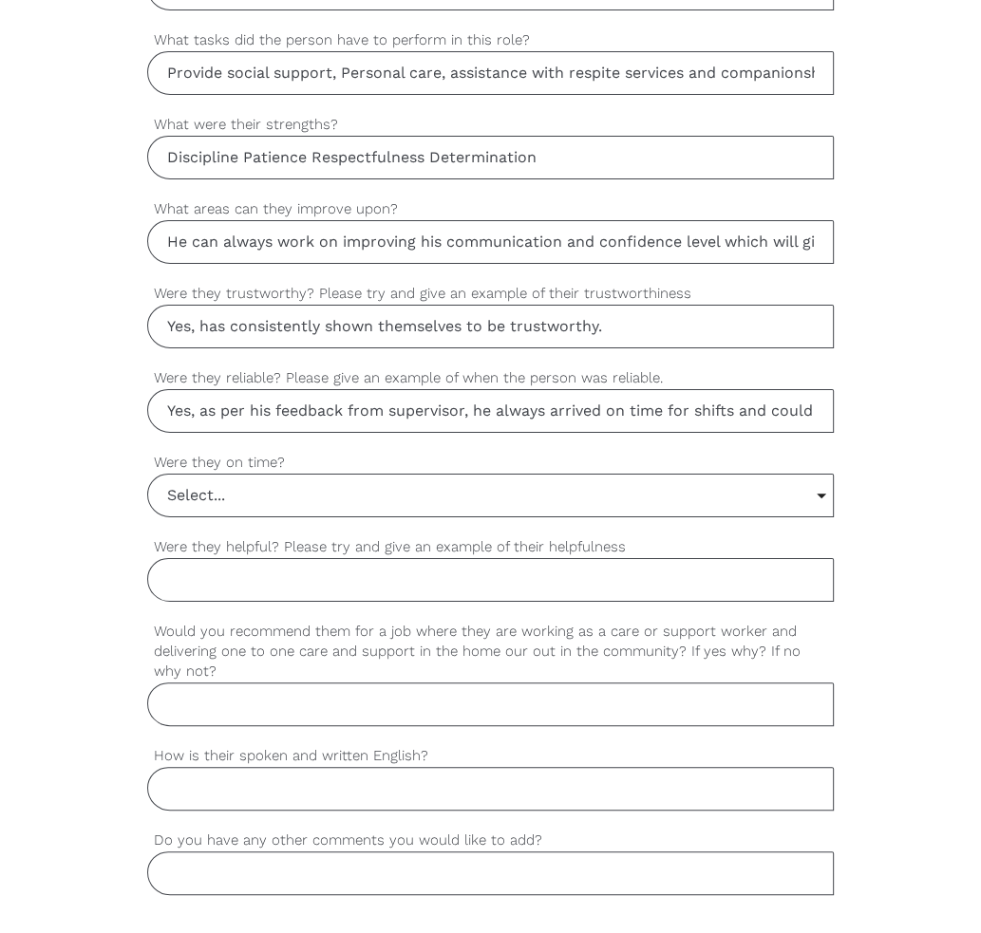
click at [408, 483] on input "Select..." at bounding box center [490, 496] width 684 height 42
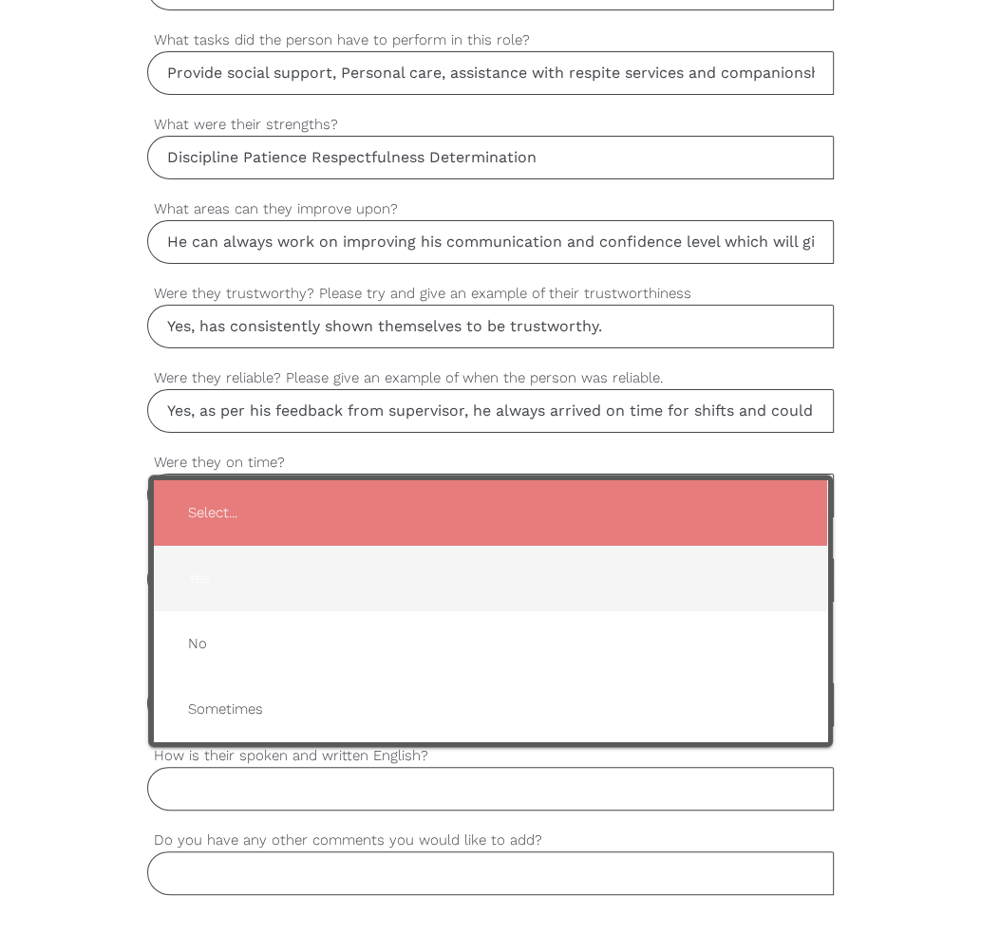
click at [242, 573] on span "Yes" at bounding box center [490, 578] width 635 height 47
type input "Yes"
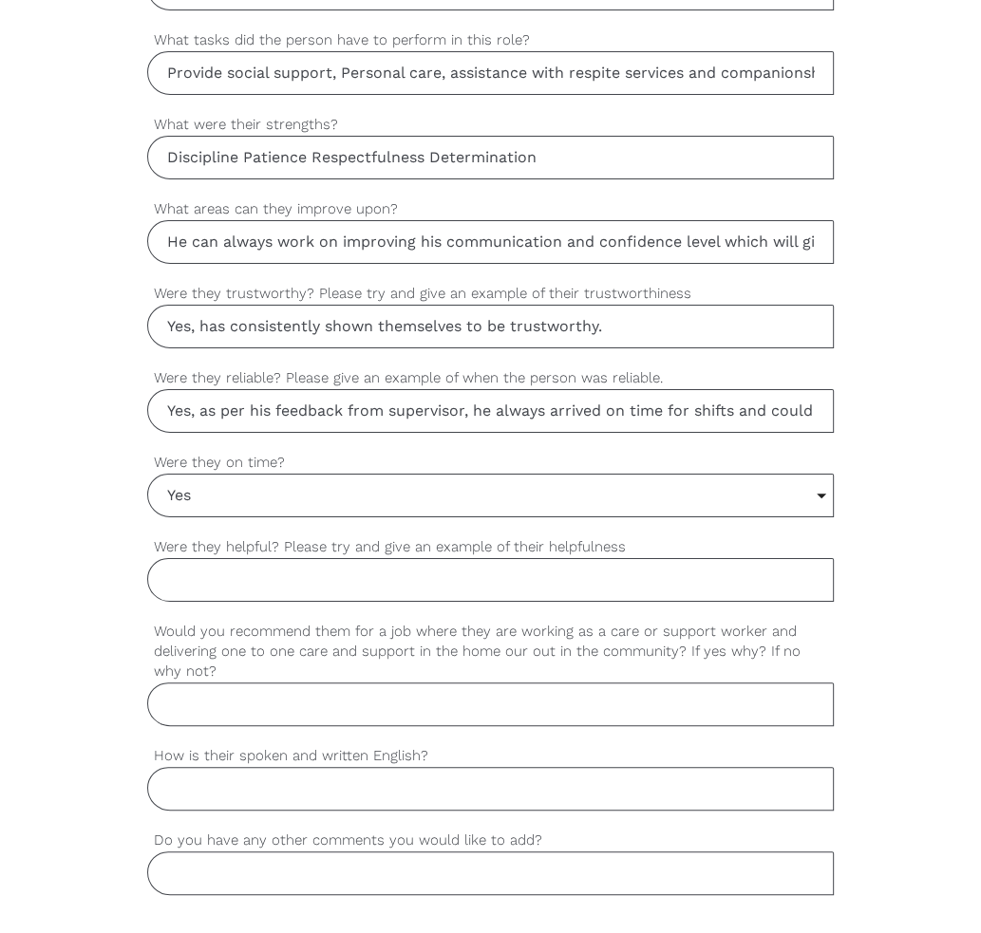
click at [535, 571] on input "Were they helpful? Please try and give an example of their helpfulness" at bounding box center [490, 580] width 686 height 44
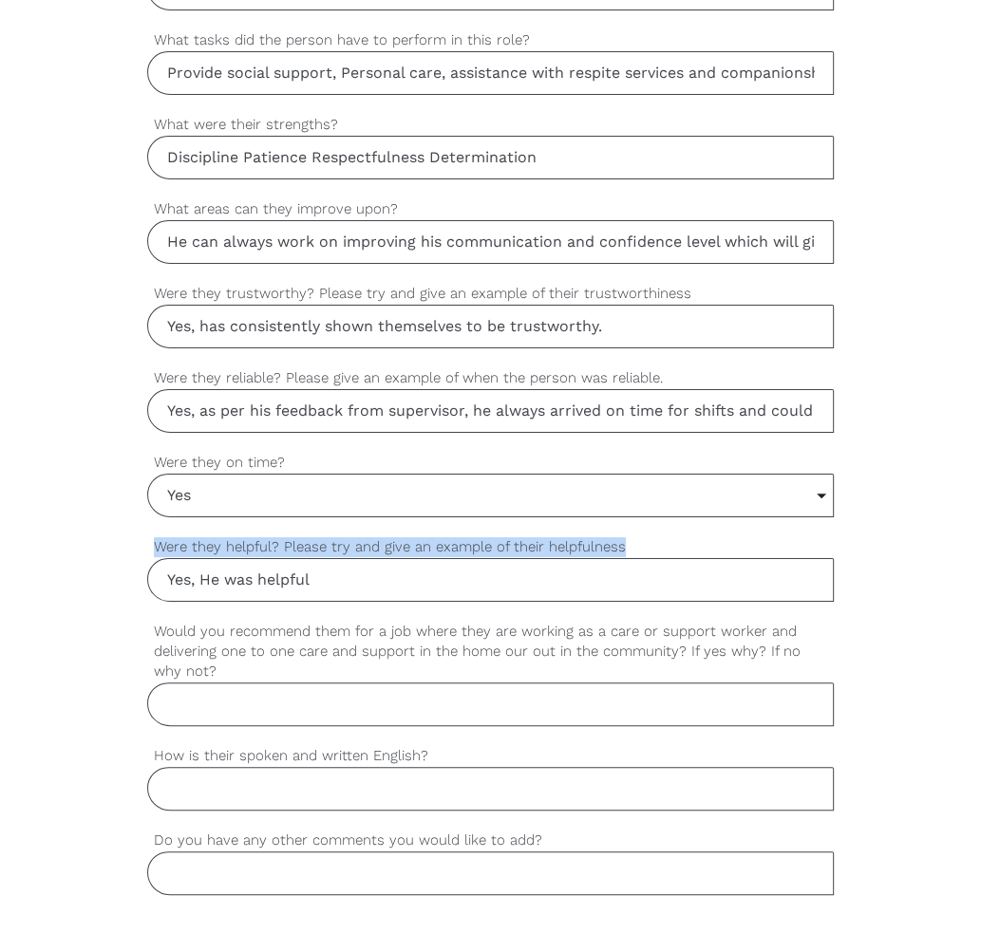
drag, startPoint x: 623, startPoint y: 534, endPoint x: 145, endPoint y: 534, distance: 477.5
click at [145, 534] on div "settings Rajan Your first name settings Khatiwada Your last name settings rkhat…" at bounding box center [490, 176] width 981 height 1803
copy label "Were they helpful? Please try and give an example of their helpfulness"
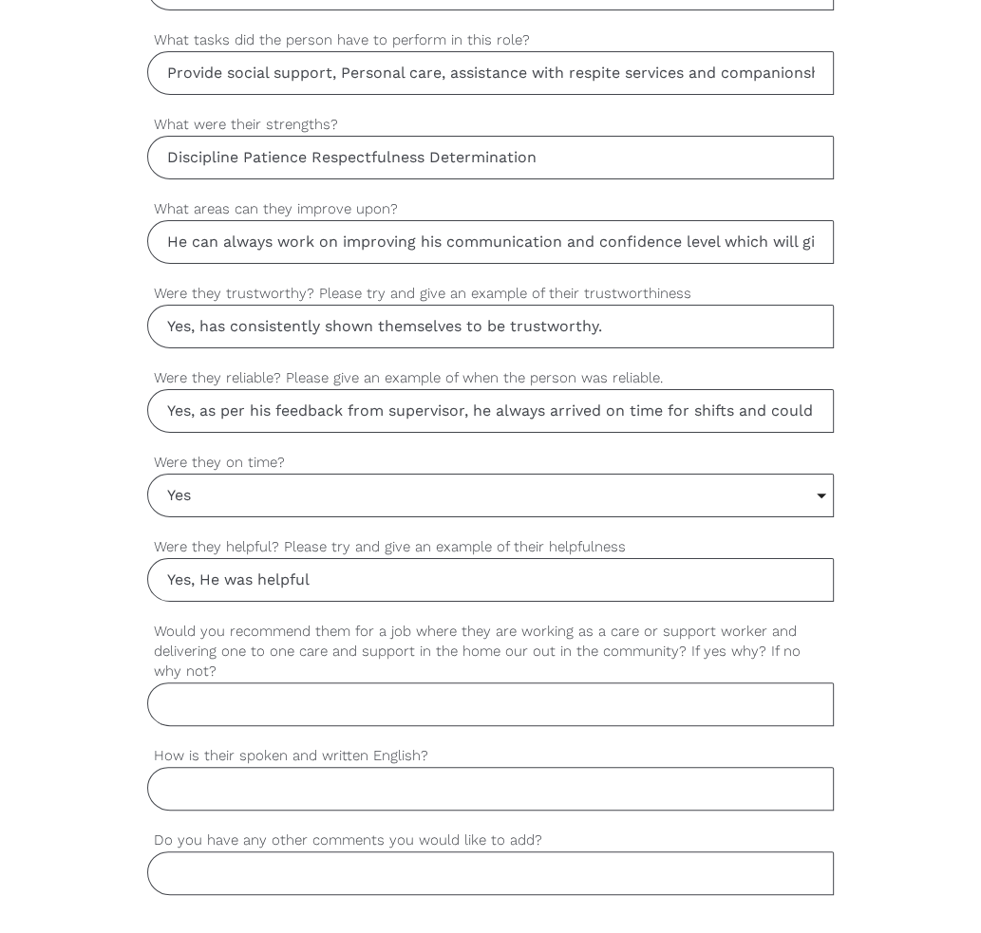
click at [471, 582] on input "Yes, He was helpful" at bounding box center [490, 580] width 686 height 44
paste input "They willingly assisted residents with daily activities such as mobility, meals…"
click at [232, 576] on input "Yes, He was helpful They willingly assisted residents with daily activities suc…" at bounding box center [490, 580] width 686 height 44
drag, startPoint x: 303, startPoint y: 576, endPoint x: 270, endPoint y: 577, distance: 33.2
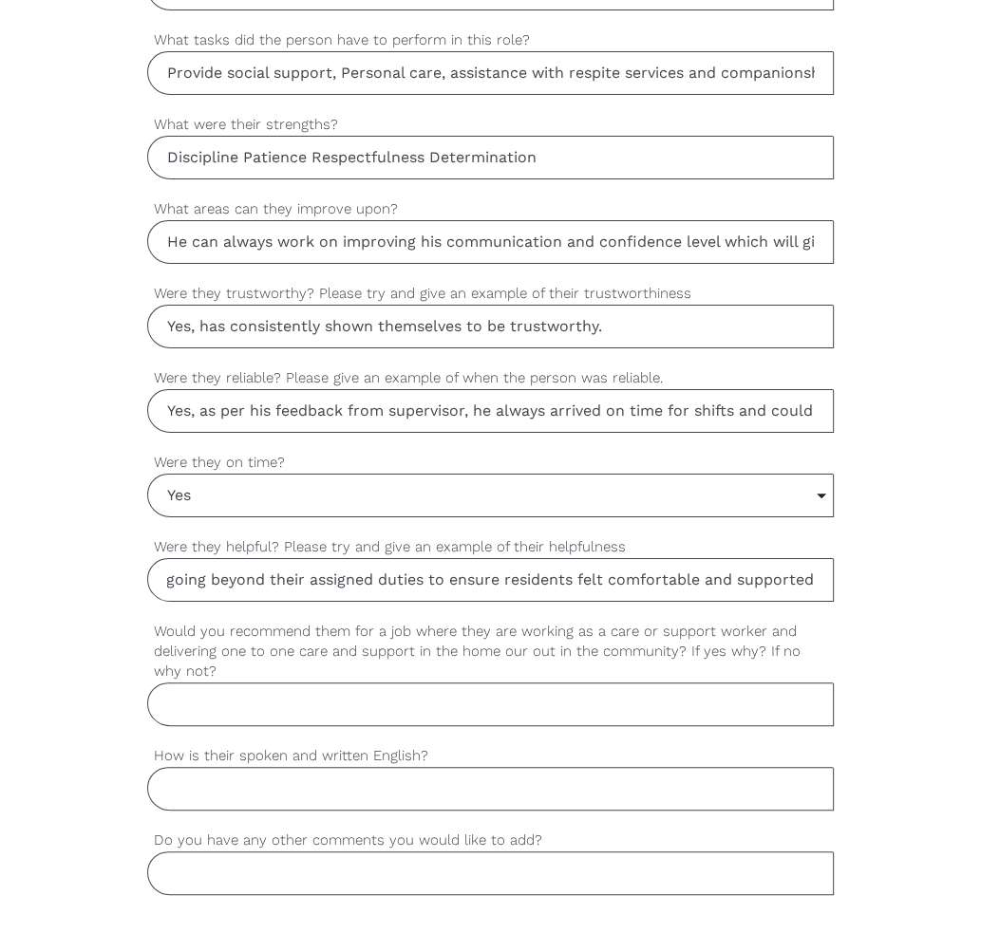
click at [270, 577] on input "Yes, He was helpful They willingly assisted residents with daily activities suc…" at bounding box center [490, 580] width 686 height 44
click at [668, 580] on input "Yes, He was helpful They willingly assisted residents with daily activities suc…" at bounding box center [490, 580] width 686 height 44
drag, startPoint x: 342, startPoint y: 573, endPoint x: 319, endPoint y: 575, distance: 22.9
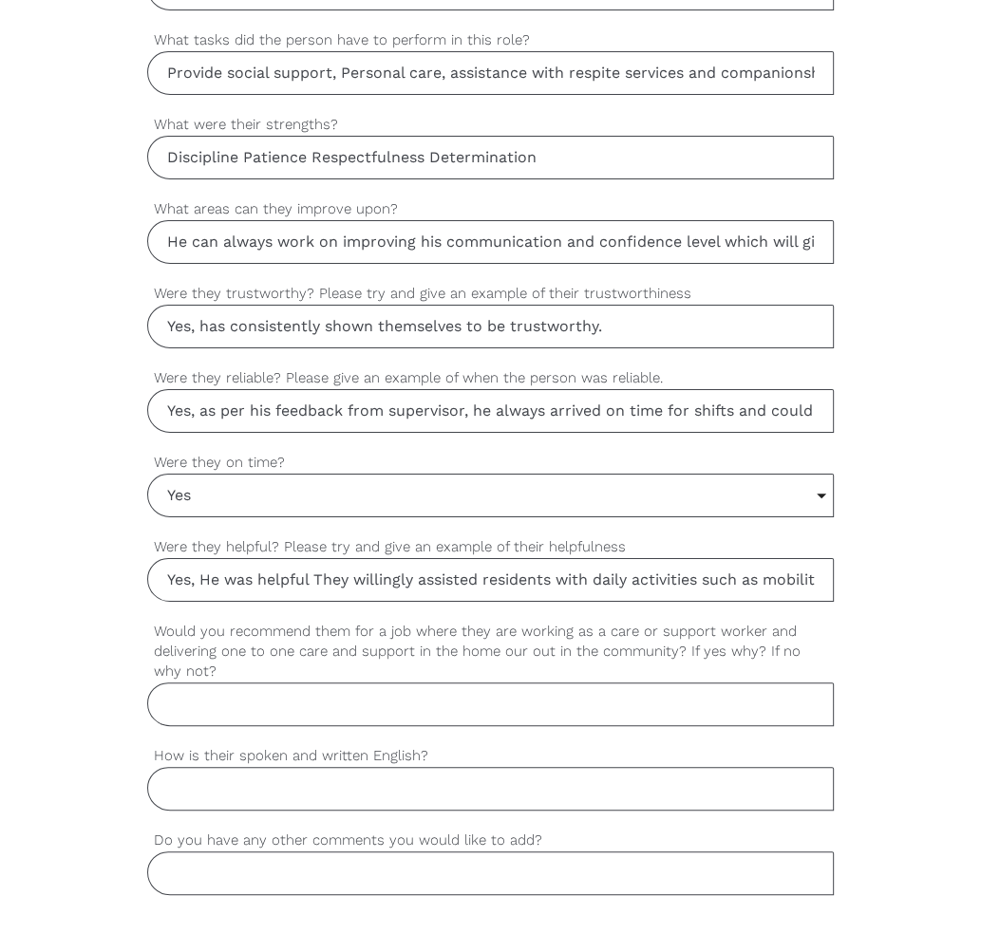
click at [319, 575] on input "Yes, He was helpful They willingly assisted residents with daily activities suc…" at bounding box center [490, 580] width 686 height 44
click at [319, 575] on input "Yes, He was helpful He willingly assisted residents with daily activities such …" at bounding box center [490, 580] width 686 height 44
click at [701, 580] on input "Yes, He was helpful .He willingly assisted residents with daily activities such…" at bounding box center [490, 580] width 686 height 44
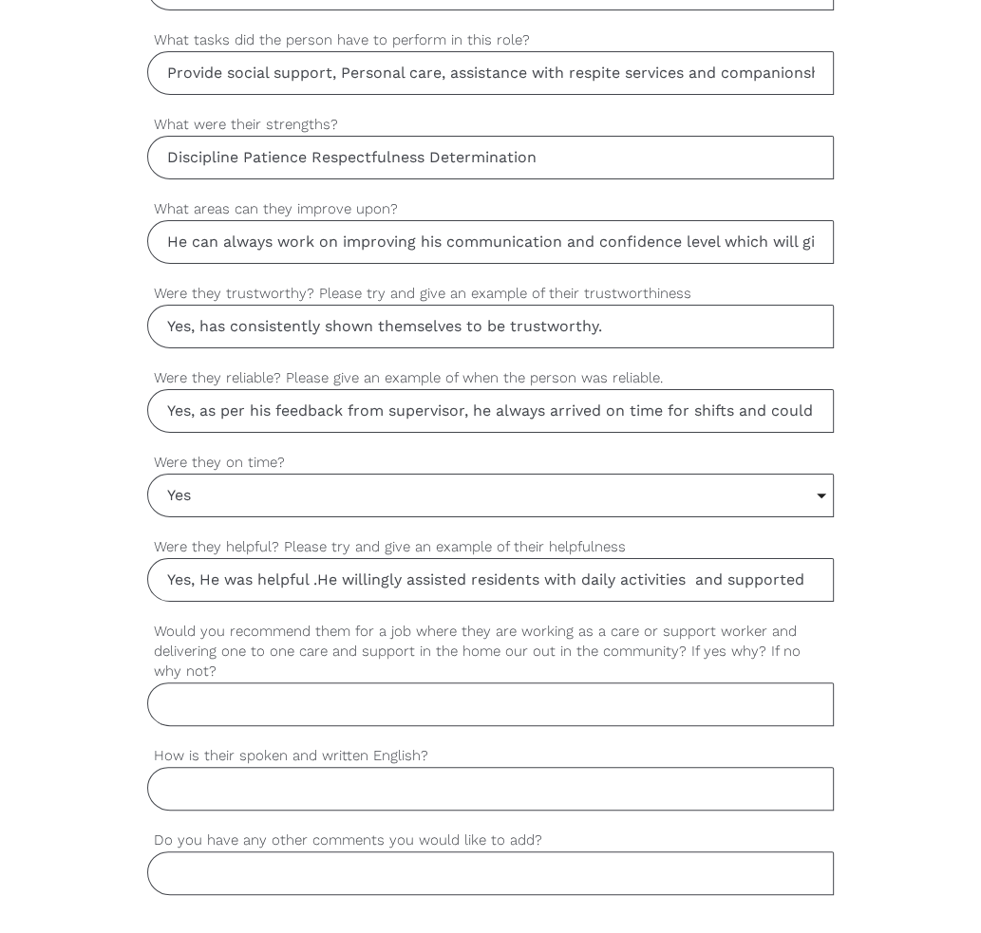
click at [701, 580] on input "Yes, He was helpful .He willingly assisted residents with daily activities and …" at bounding box center [490, 580] width 686 height 44
click at [805, 572] on input "Yes, He was helpful .He willingly assisted residents with daily activities and …" at bounding box center [490, 580] width 686 height 44
drag, startPoint x: 696, startPoint y: 573, endPoint x: 831, endPoint y: 584, distance: 135.2
click at [831, 584] on input "Yes, He was helpful .He willingly assisted residents with daily activities and …" at bounding box center [490, 580] width 686 height 44
paste input "did her jobs well without getting angry and was always positive towards the res…"
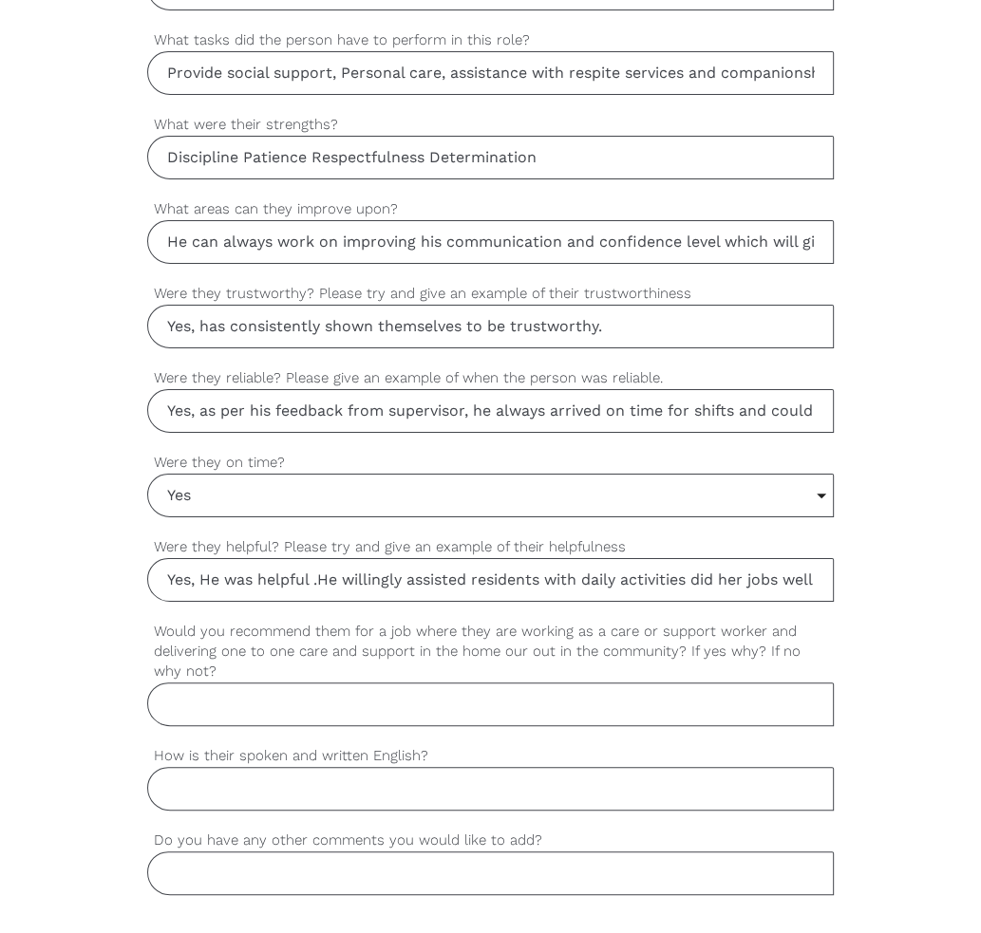
scroll to position [0, 513]
click at [226, 573] on input "Yes, He was helpful .He willingly assisted residents with daily activities did …" at bounding box center [490, 580] width 686 height 44
click at [197, 572] on input "Yes, He was helpful .He willingly assisted residents with daily activities did …" at bounding box center [490, 580] width 686 height 44
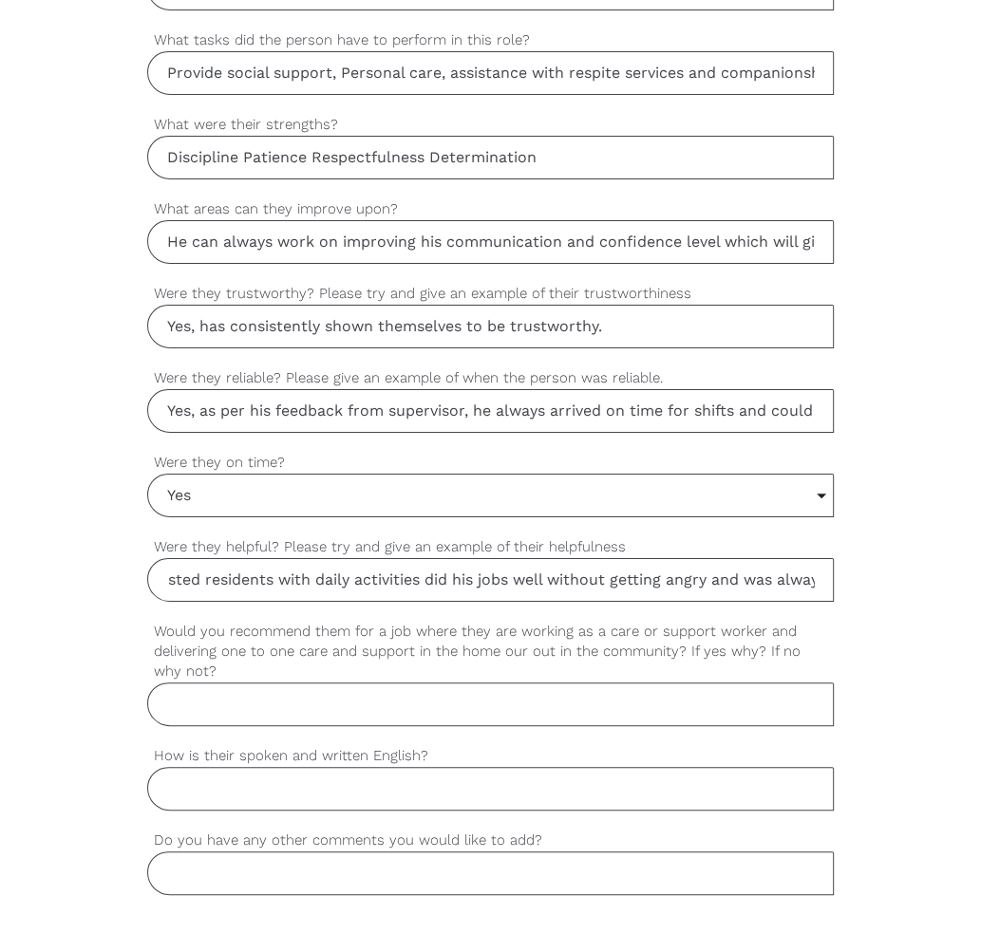
type input "Yes, He was helpful .He willingly assisted residents with daily activities did …"
click at [300, 649] on label "Would you recommend them for a job where they are working as a care or support …" at bounding box center [490, 652] width 686 height 62
click at [300, 683] on input "Would you recommend them for a job where they are working as a care or support …" at bounding box center [490, 705] width 686 height 44
click at [276, 693] on input "Would you recommend them for a job where they are working as a care or support …" at bounding box center [490, 705] width 686 height 44
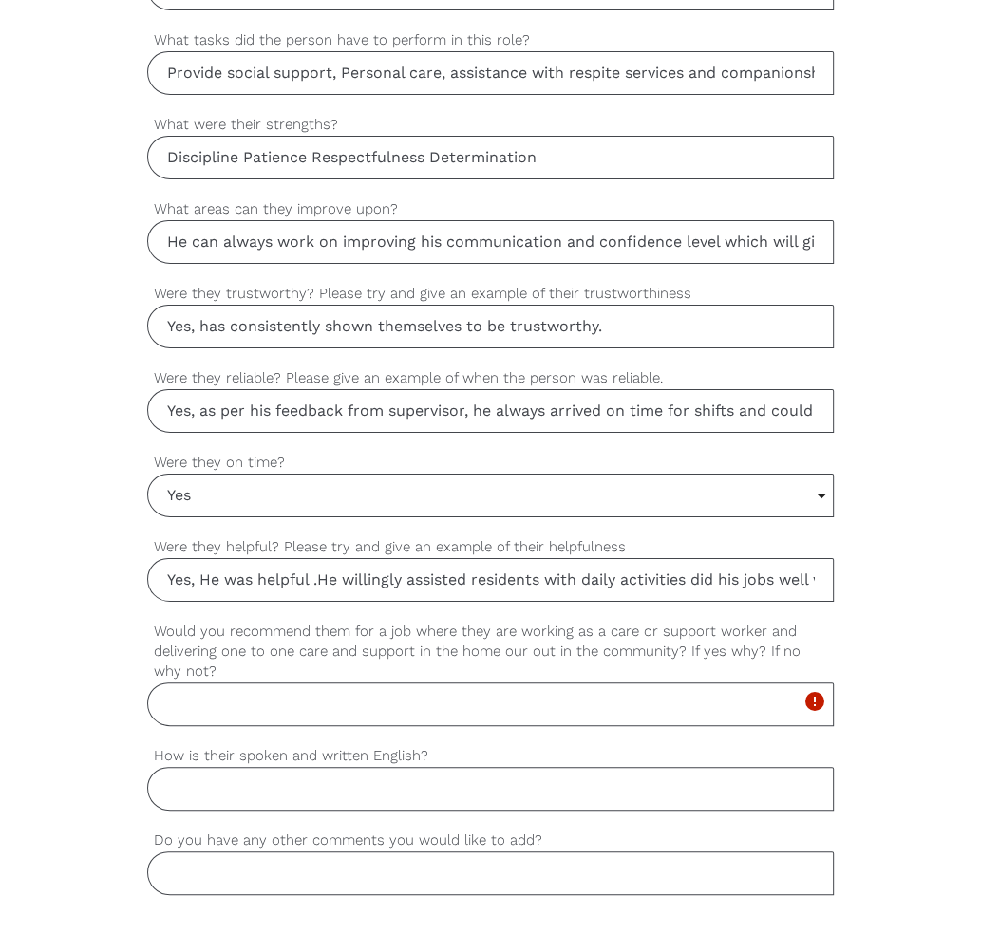
paste input "As she was a student here and has already completed her course, this question i…"
click at [342, 698] on input "As she was a student here and has already completed her course, this question i…" at bounding box center [490, 705] width 686 height 44
click at [207, 695] on input "As she was a student here and has already completed her course, this question i…" at bounding box center [490, 705] width 686 height 44
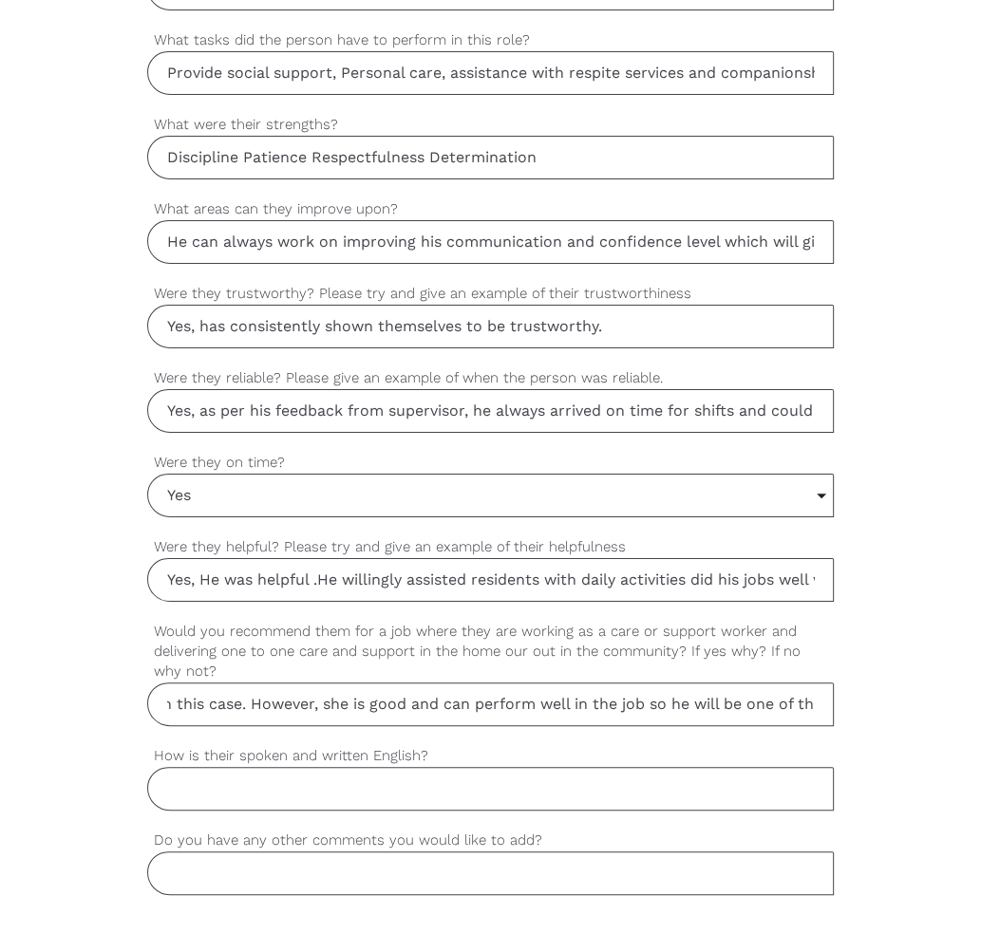
scroll to position [0, 728]
click at [343, 698] on input "As she was a student here and has already completed her course, this question i…" at bounding box center [490, 705] width 686 height 44
click at [198, 706] on input "As she was a student here and has already completed her course, this question i…" at bounding box center [490, 705] width 686 height 44
click at [575, 698] on input "As he was a student here and has already completed her course, this question is…" at bounding box center [490, 705] width 686 height 44
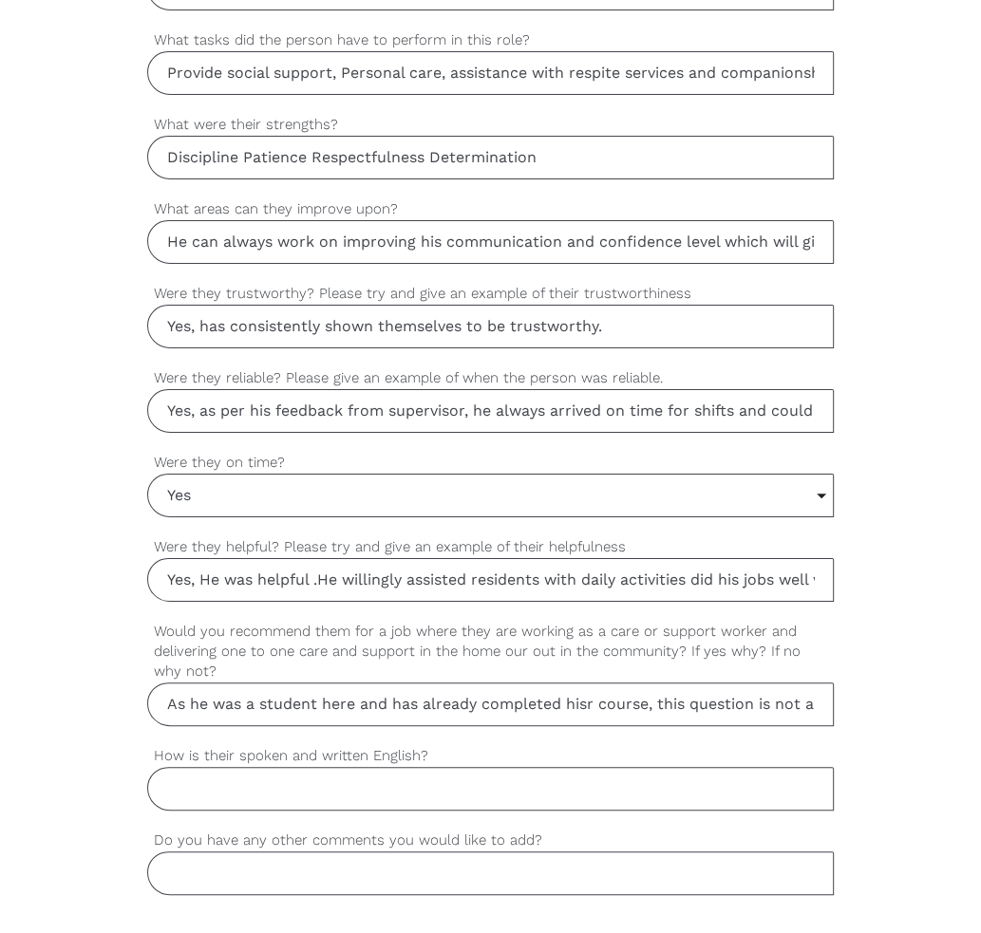
click at [676, 697] on input "As he was a student here and has already completed hisr course, this question i…" at bounding box center [490, 705] width 686 height 44
click at [599, 698] on input "As he was a student here and has already completed hisr course, this question i…" at bounding box center [490, 705] width 686 height 44
type input "As he was a student here and has already completed his course, this question is…"
click at [483, 775] on input "How is their spoken and written English?" at bounding box center [490, 789] width 686 height 44
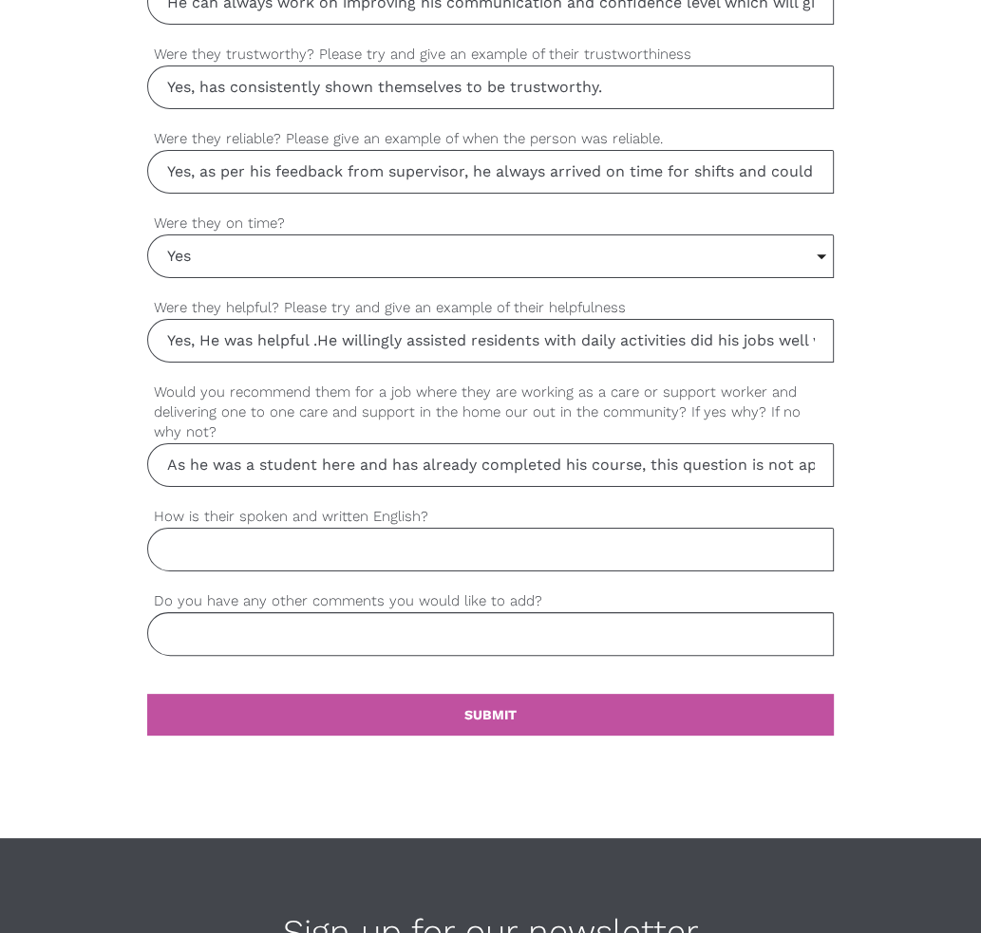
scroll to position [1614, 0]
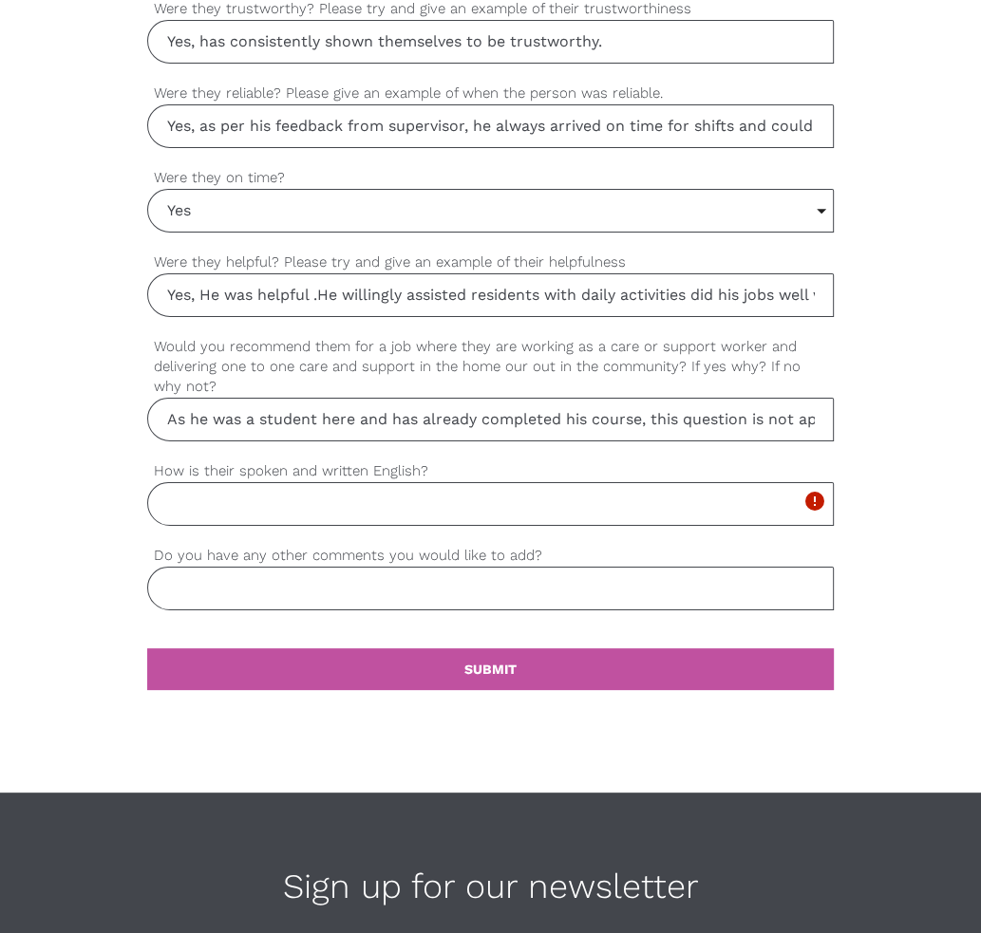
click at [512, 500] on input "How is their spoken and written English?" at bounding box center [490, 504] width 686 height 44
type input "g"
type input "Good"
click at [534, 567] on input "Do you have any other comments you would like to add?" at bounding box center [490, 589] width 686 height 44
click at [586, 571] on input "Do you have any other comments you would like to add?" at bounding box center [490, 589] width 686 height 44
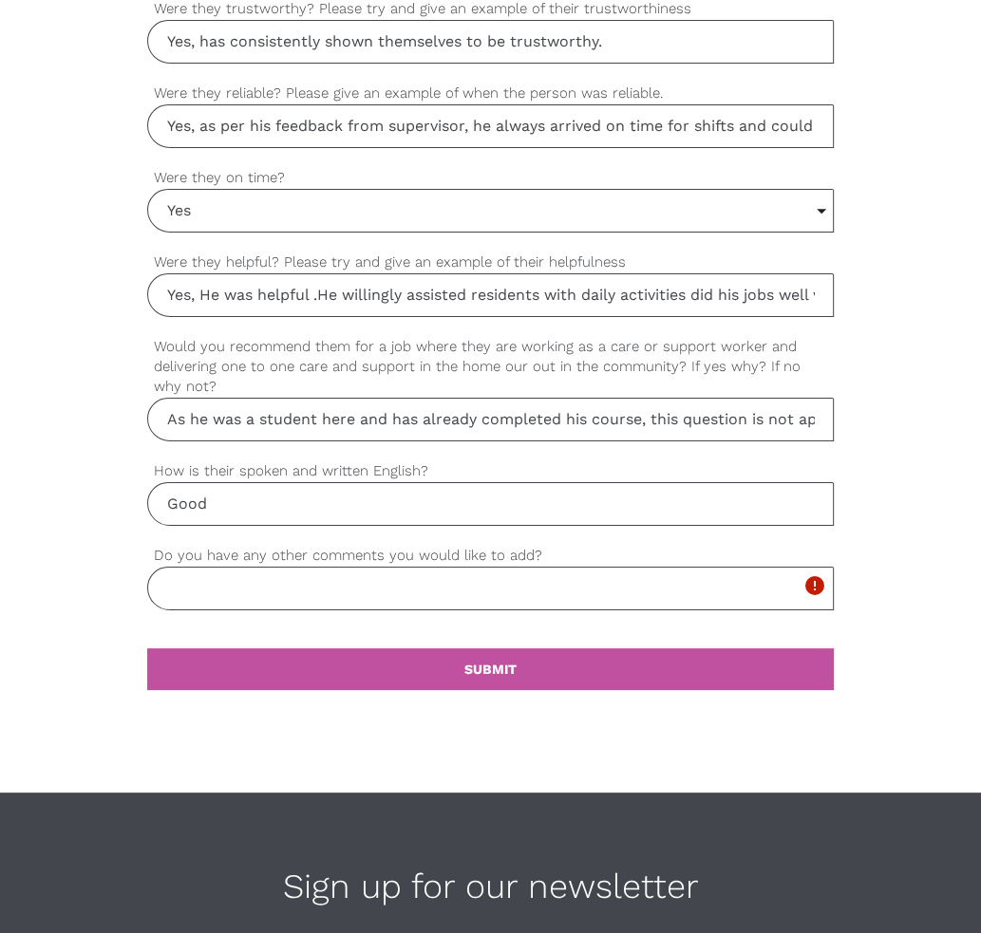
paste input "She is positive about the feedback provided and has a willingness to learn. Her…"
drag, startPoint x: 577, startPoint y: 583, endPoint x: 569, endPoint y: 588, distance: 9.8
click at [569, 588] on input "She is positive about the feedback provided and has a willingness to learn. Her…" at bounding box center [490, 589] width 686 height 44
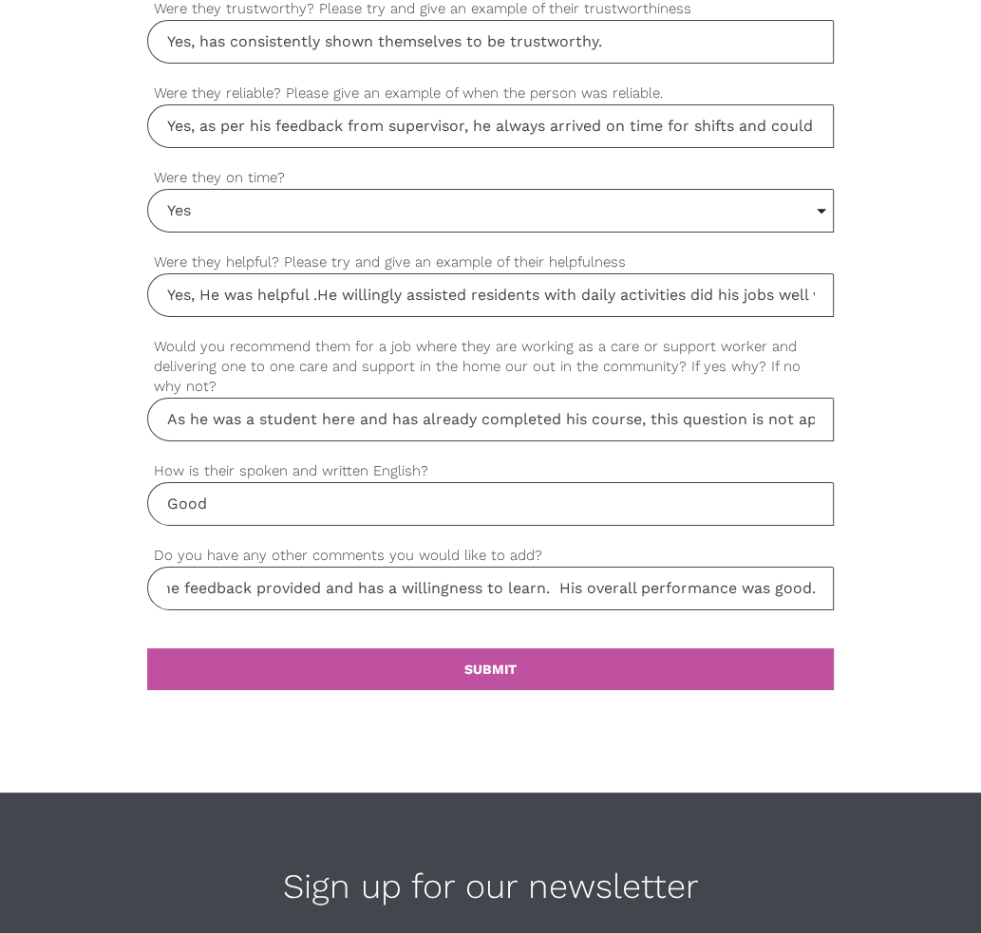
click at [193, 574] on input "She is positive about the feedback provided and has a willingness to learn. His…" at bounding box center [490, 589] width 686 height 44
type input "He is positive about the feedback provided and has a willingness to learn. His …"
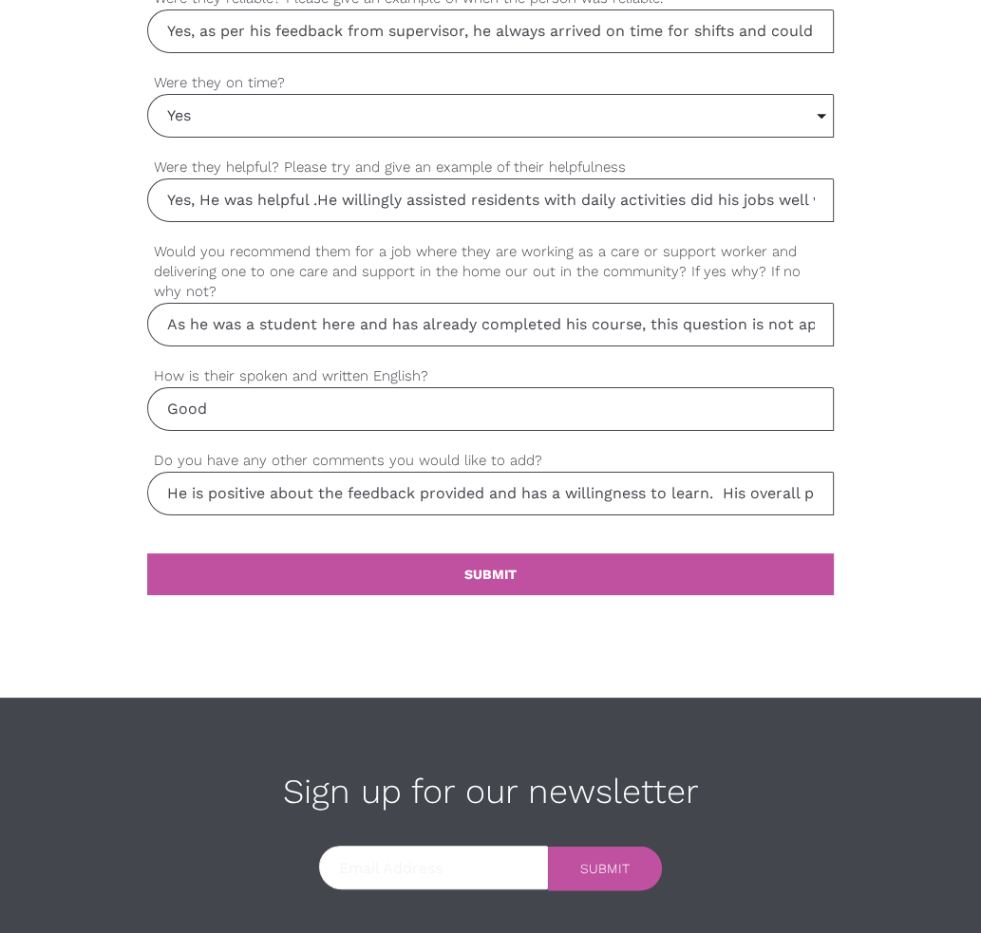
scroll to position [1804, 0]
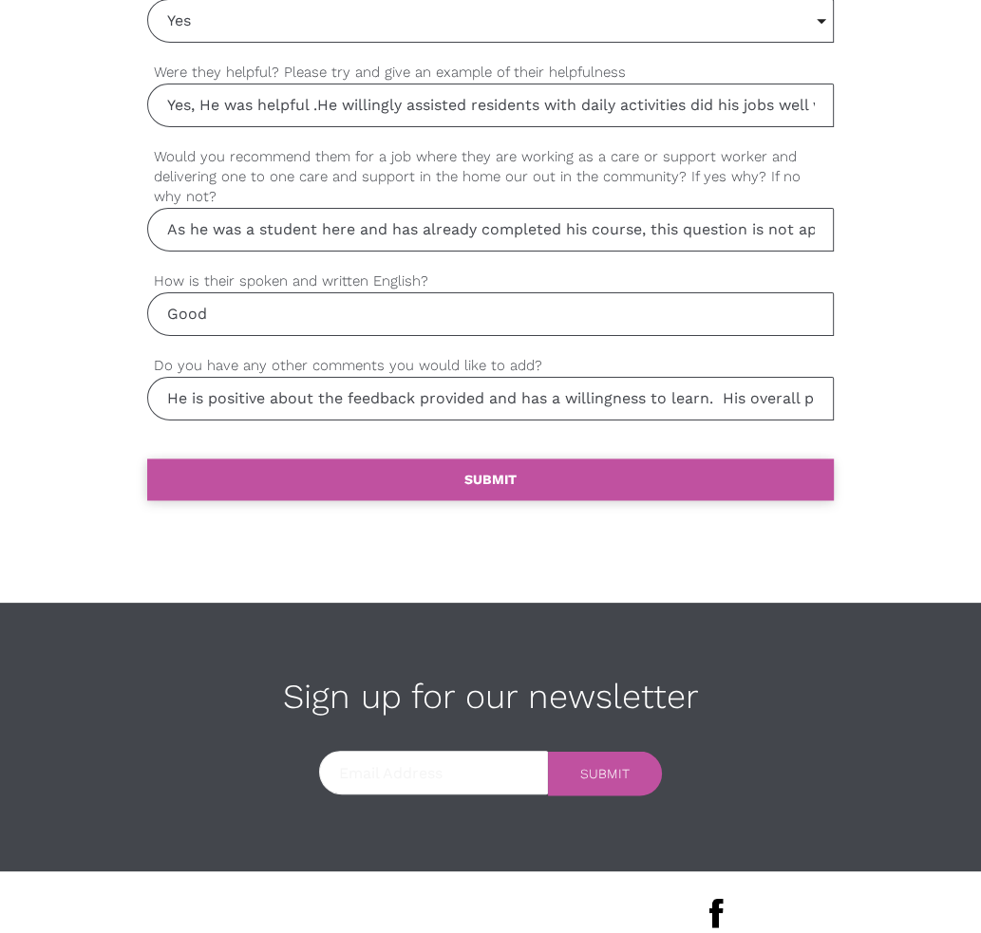
click at [679, 464] on link "settings SUBMIT" at bounding box center [490, 480] width 686 height 42
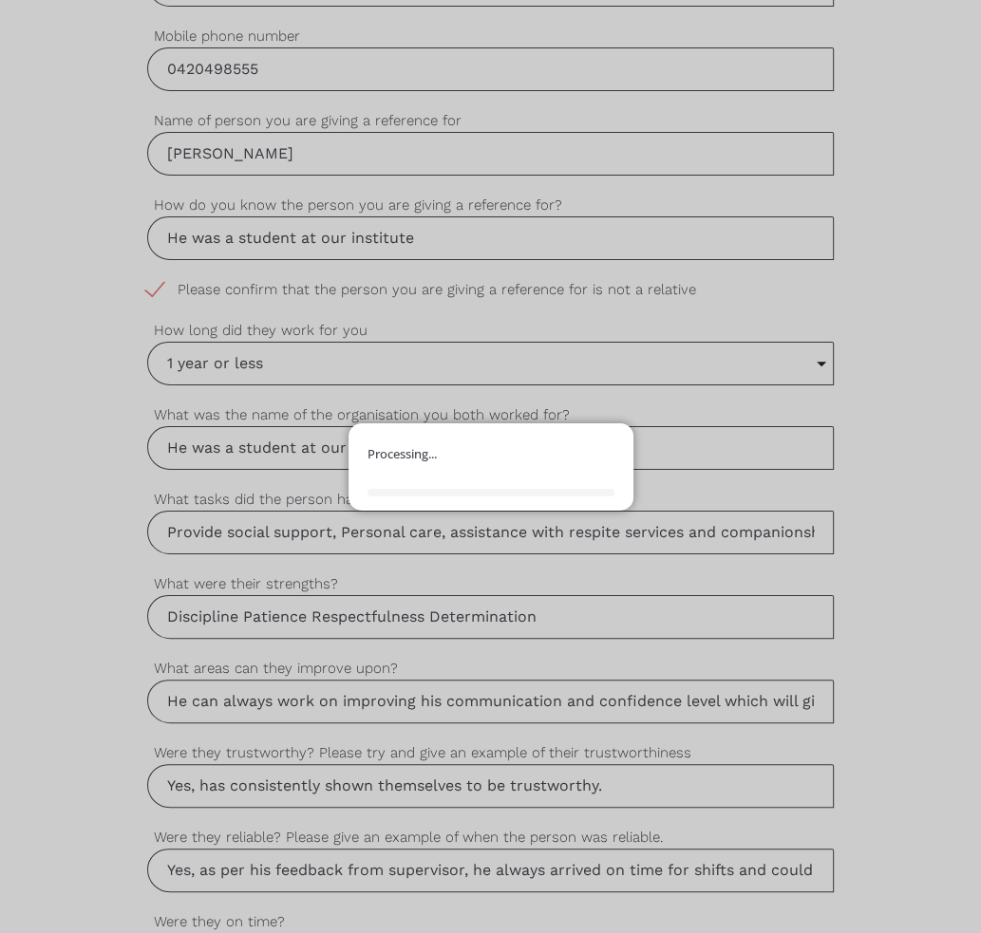
scroll to position [854, 0]
